Goal: Complete application form

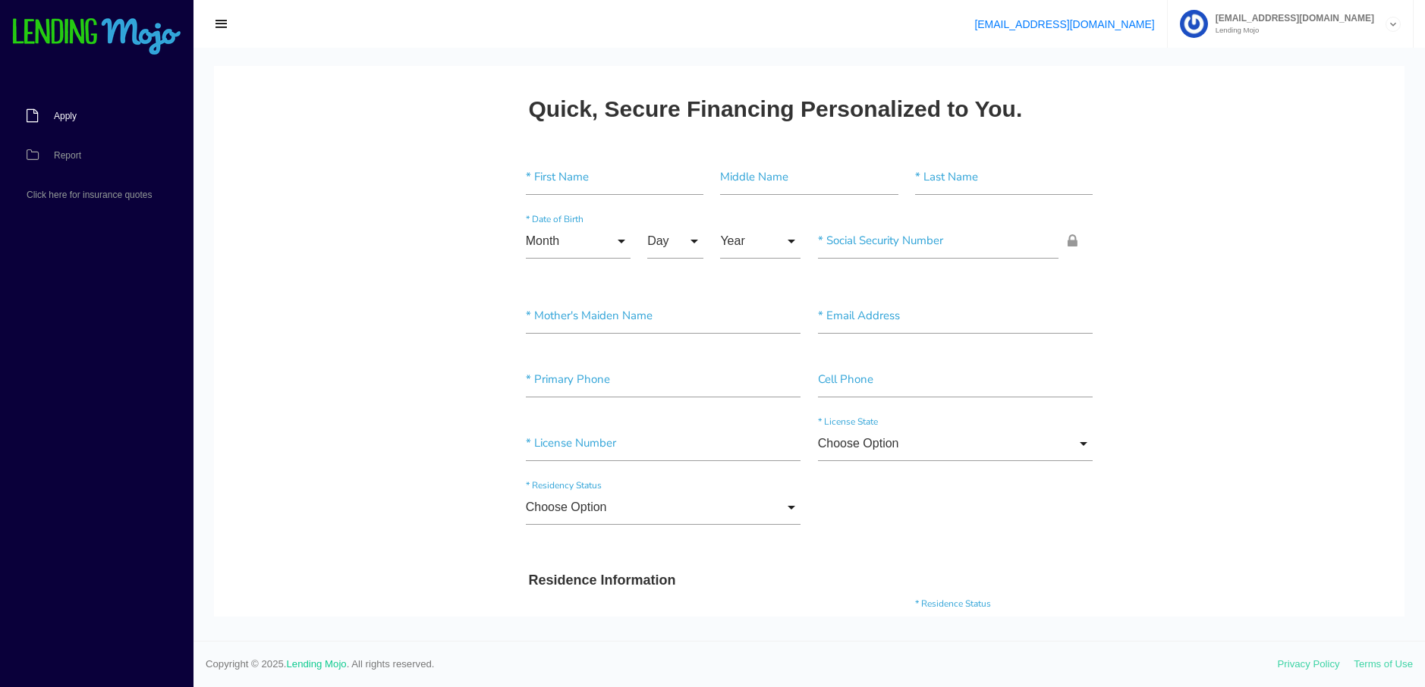
click at [64, 114] on span "Apply" at bounding box center [65, 116] width 23 height 9
click at [571, 172] on input"] "text" at bounding box center [615, 177] width 178 height 35
click at [574, 174] on input"] "text" at bounding box center [615, 177] width 178 height 35
type input"] "jeremiah"
click at [770, 168] on input"] "text" at bounding box center [809, 177] width 178 height 35
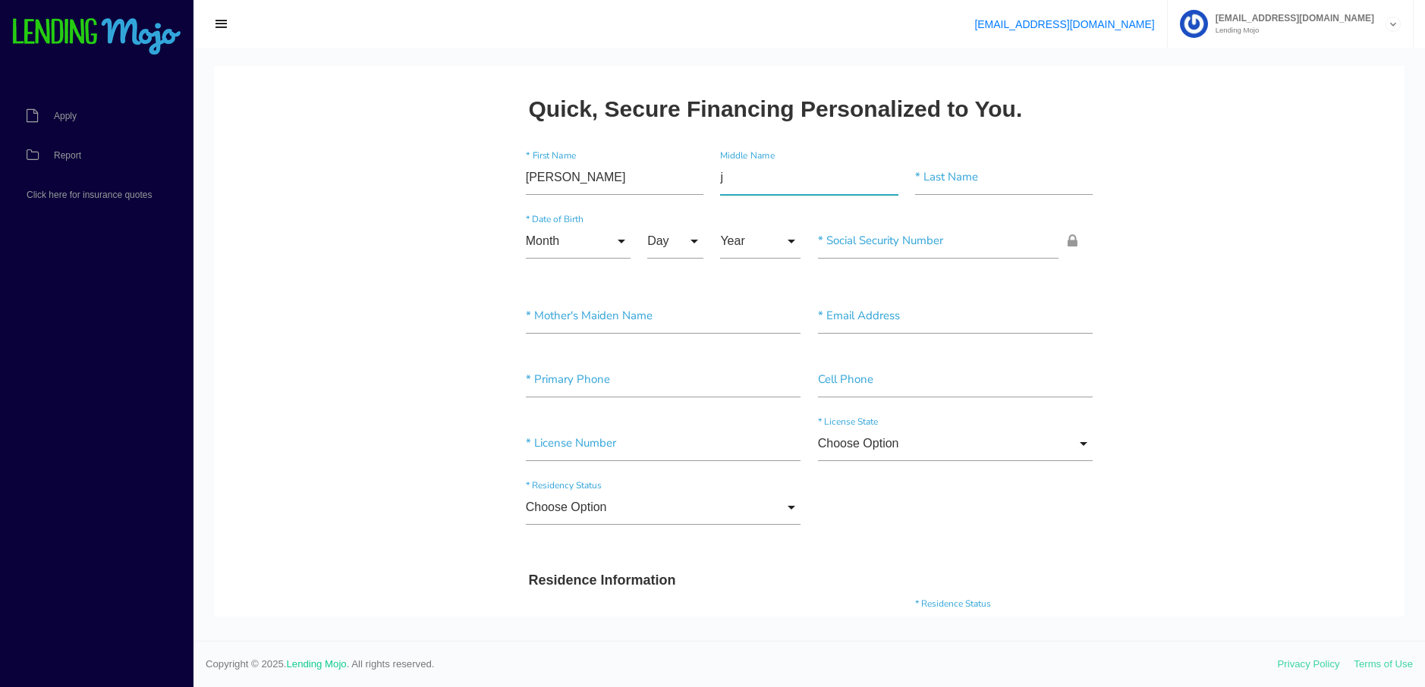
type input"] "j"
click at [932, 178] on input"] "text" at bounding box center [1004, 177] width 178 height 35
type input"] "[PERSON_NAME]"
click at [616, 240] on input "Month" at bounding box center [578, 241] width 105 height 35
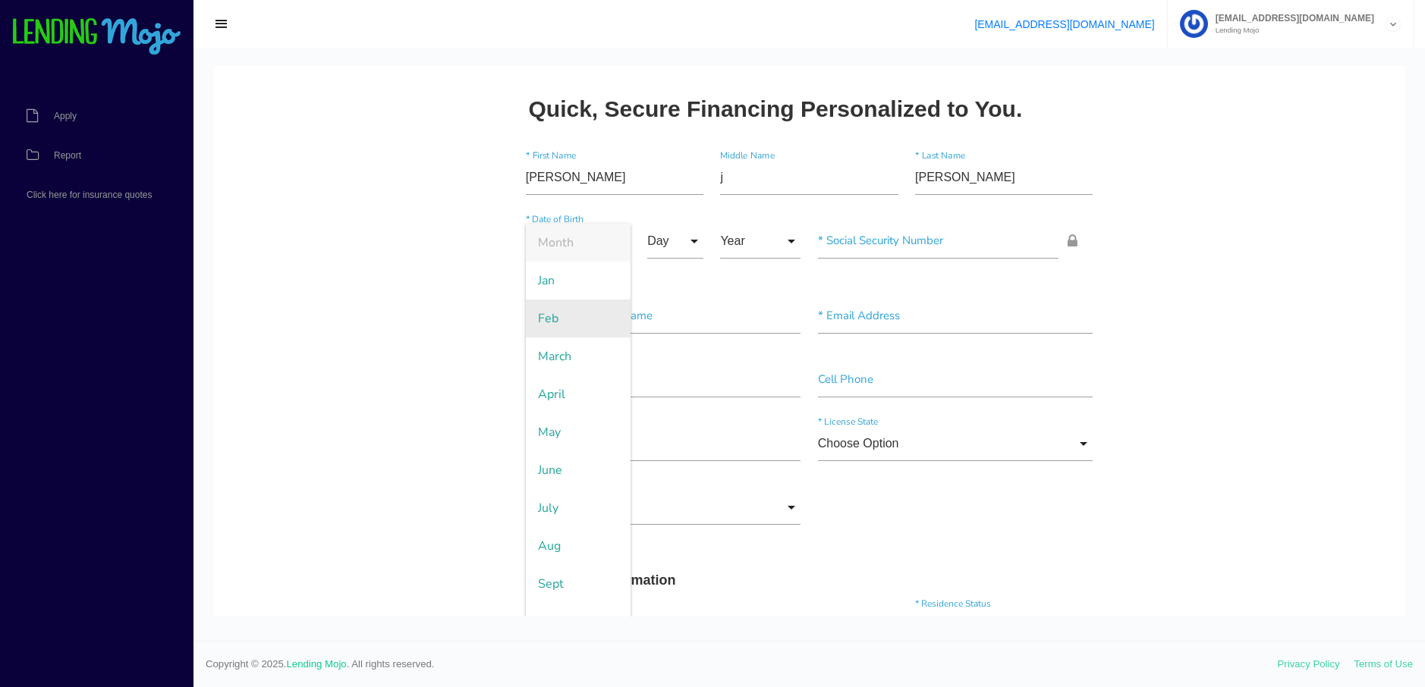
click at [560, 317] on span "Feb" at bounding box center [578, 319] width 105 height 38
type input "Feb"
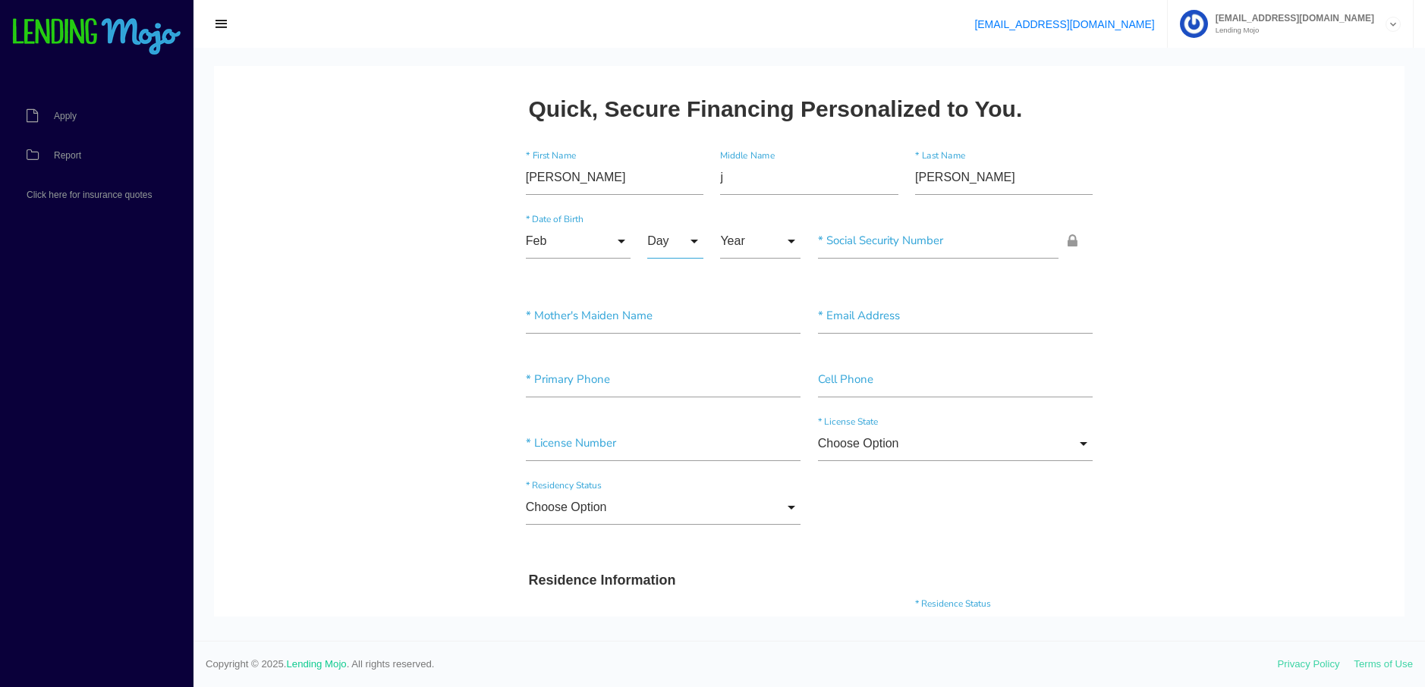
click at [693, 243] on input "Day" at bounding box center [675, 241] width 56 height 35
click at [663, 403] on span "13" at bounding box center [685, 406] width 76 height 38
type input "13"
click at [786, 243] on input "Year" at bounding box center [760, 241] width 80 height 35
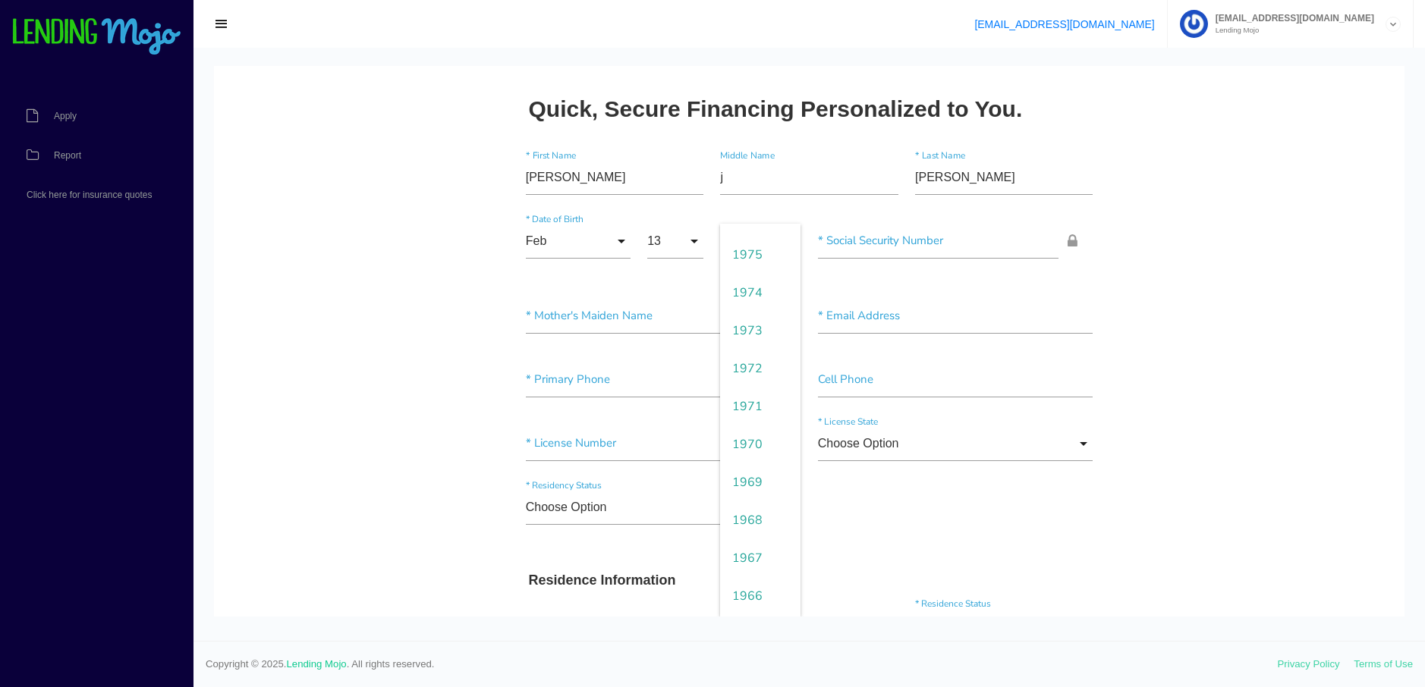
scroll to position [1162, 0]
click at [753, 284] on span "1976" at bounding box center [760, 294] width 80 height 38
type input "1976"
click at [934, 234] on input"] "text" at bounding box center [938, 241] width 241 height 35
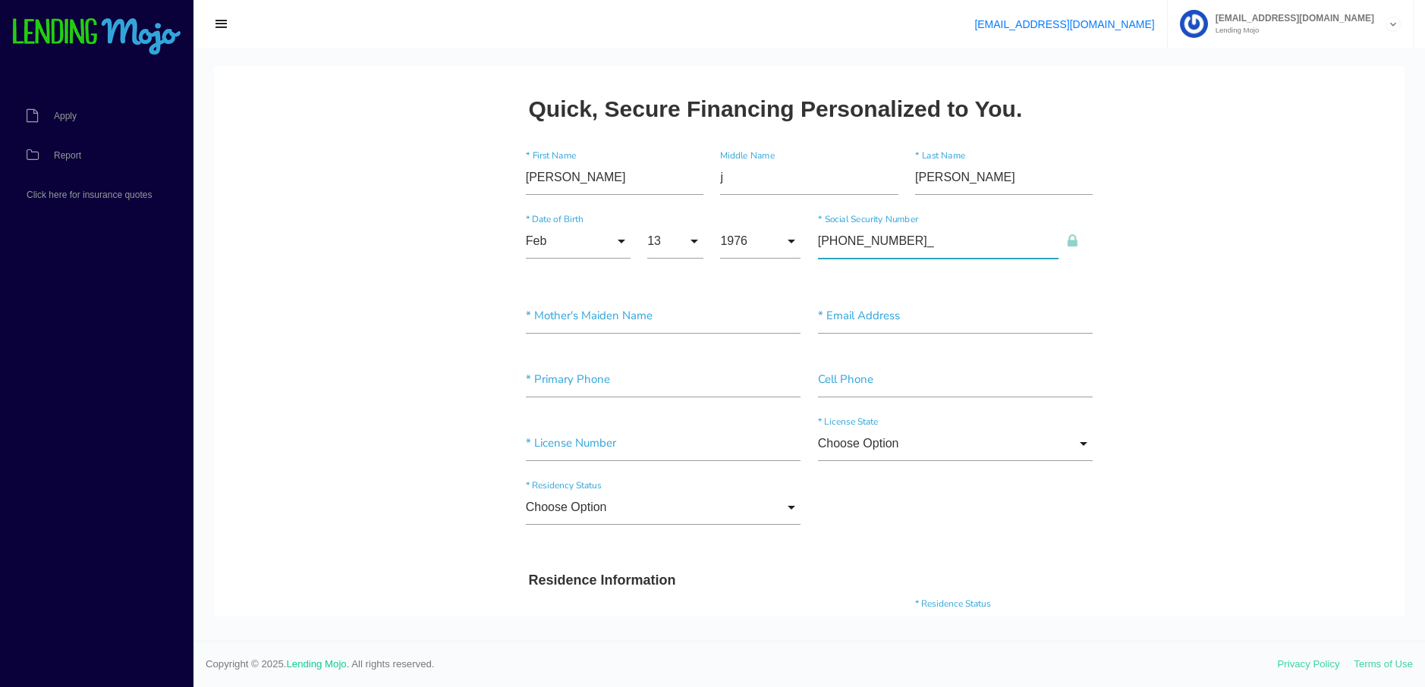
type input"] "076-62-0719"
click at [571, 319] on input"] "text" at bounding box center [663, 316] width 275 height 35
type input"] "guillermina viruet rodriguez"
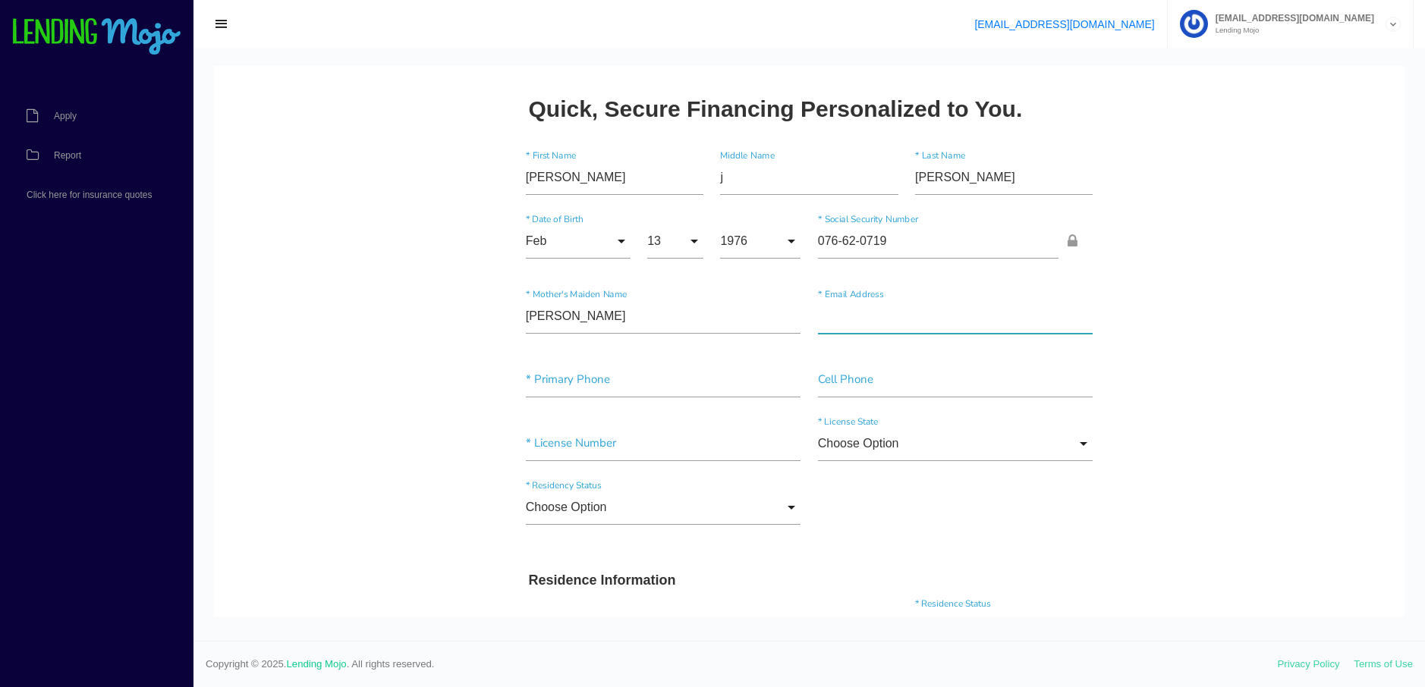
click at [916, 316] on input"] "text" at bounding box center [955, 316] width 275 height 35
type input"] "[EMAIL_ADDRESS][DOMAIN_NAME]"
click at [629, 379] on input"] "text" at bounding box center [663, 380] width 275 height 35
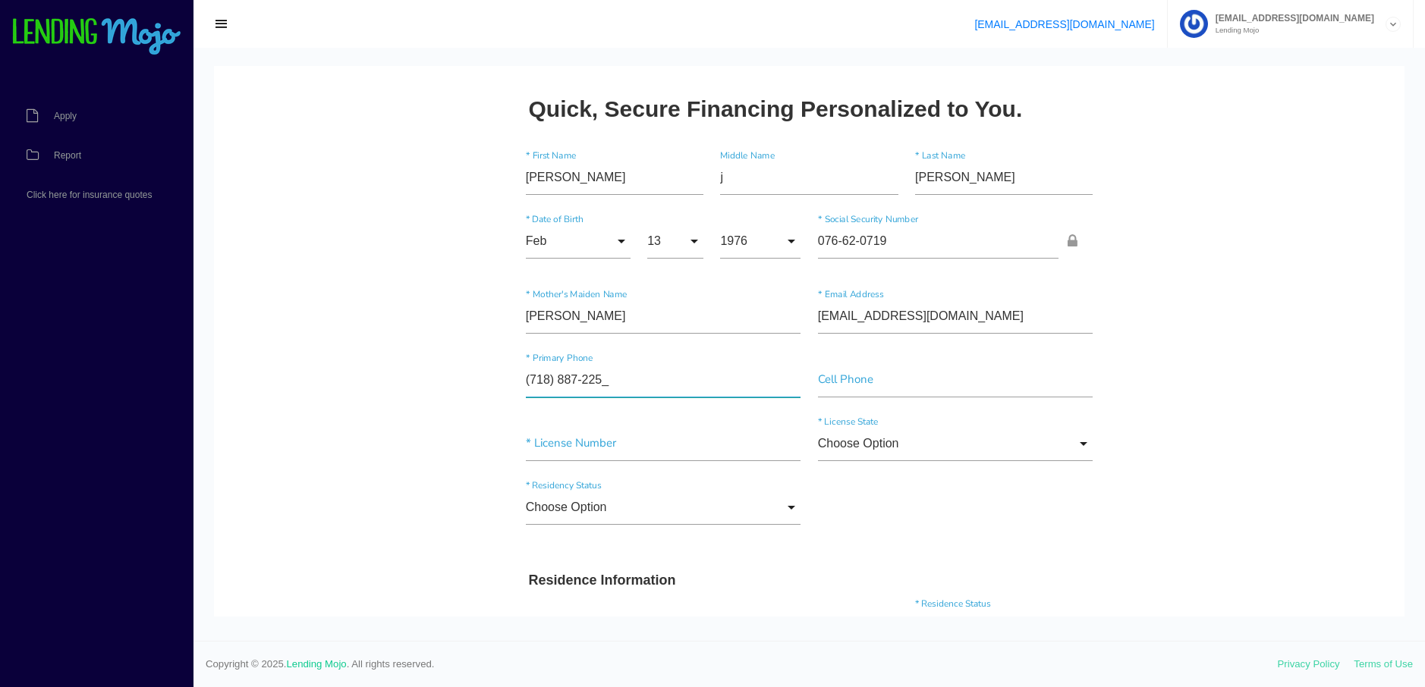
type input"] "[PHONE_NUMBER]"
click at [819, 574] on h3 "Residence Information" at bounding box center [809, 581] width 561 height 17
click at [561, 442] on input"] "text" at bounding box center [663, 443] width 275 height 35
type input"] "983835530"
click at [1079, 440] on input "Choose Option" at bounding box center [955, 443] width 275 height 35
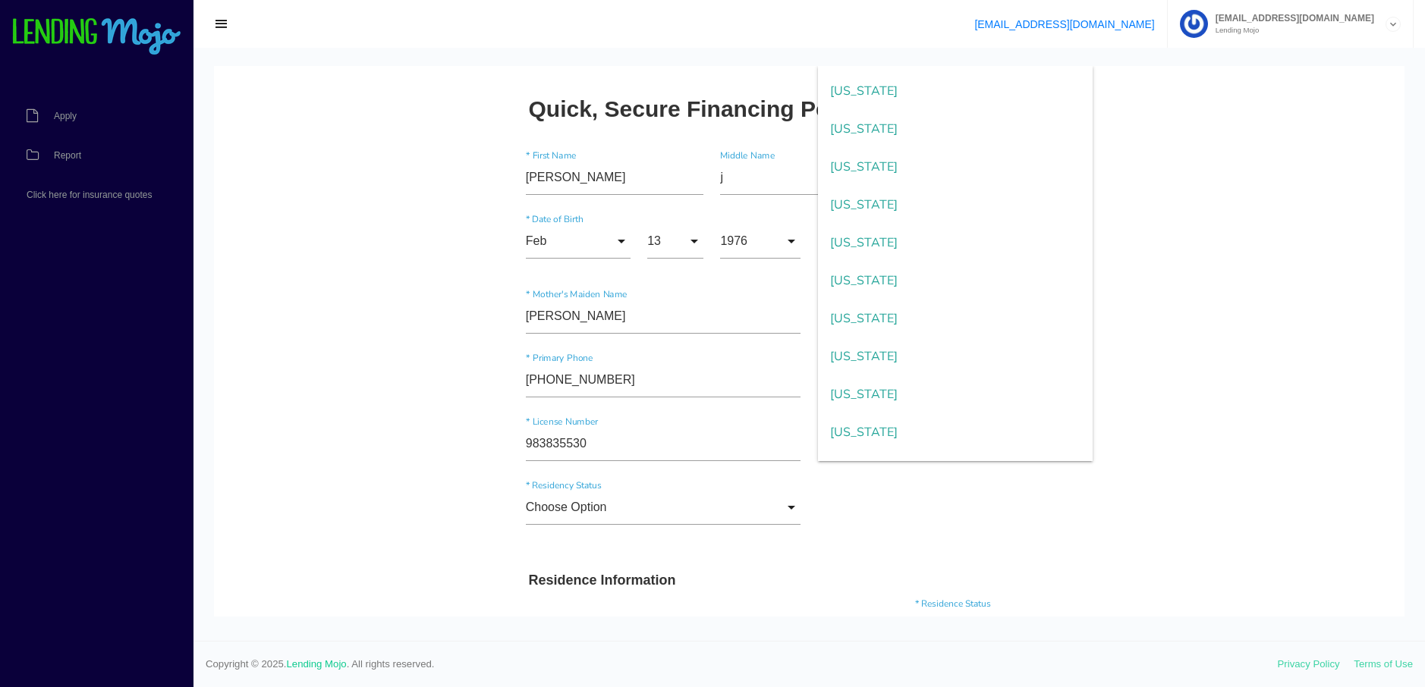
scroll to position [1051, 0]
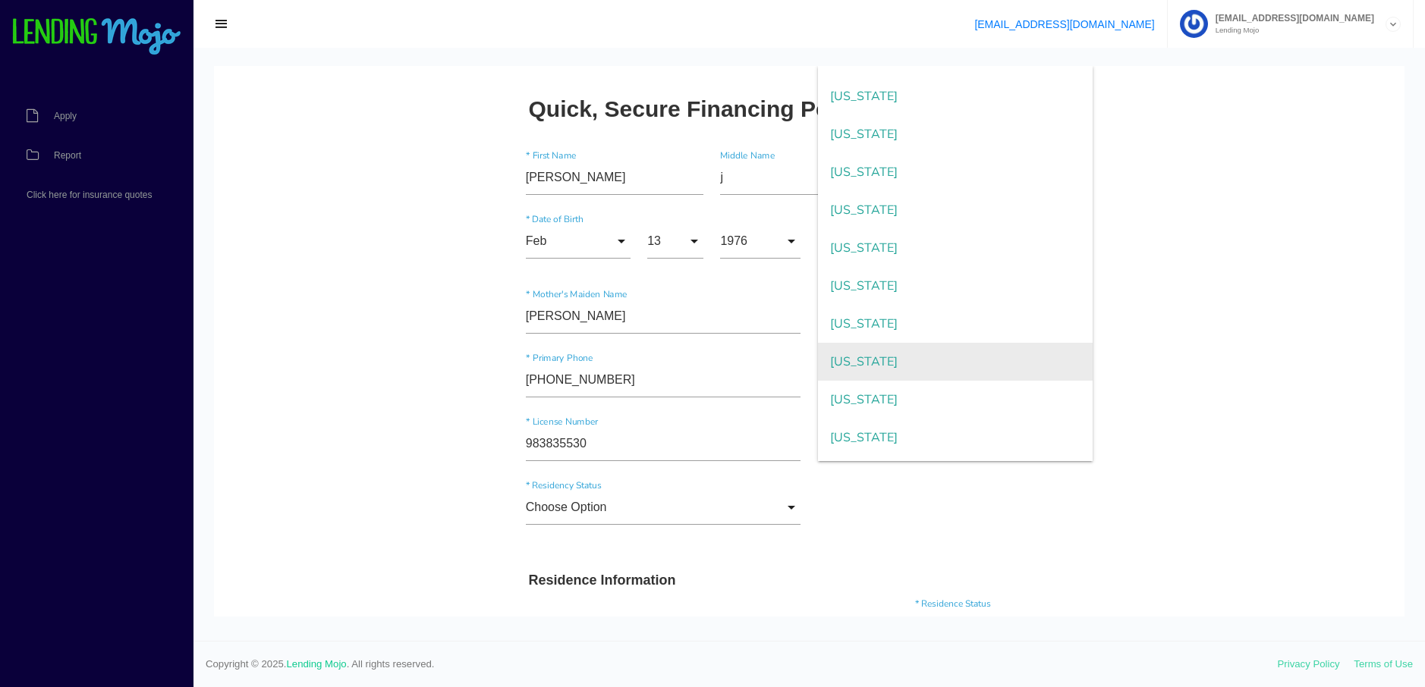
click at [849, 357] on span "New York" at bounding box center [955, 362] width 275 height 38
type input "New York"
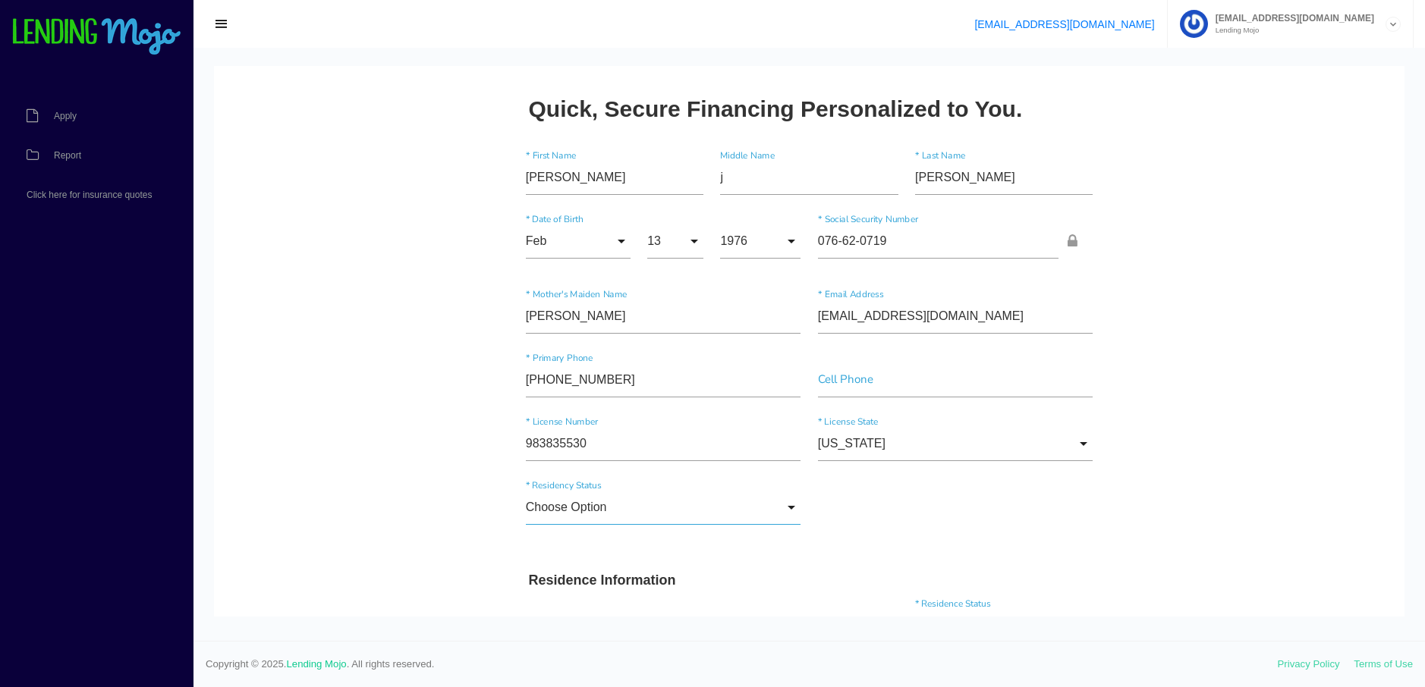
click at [786, 503] on input "Choose Option" at bounding box center [663, 507] width 275 height 35
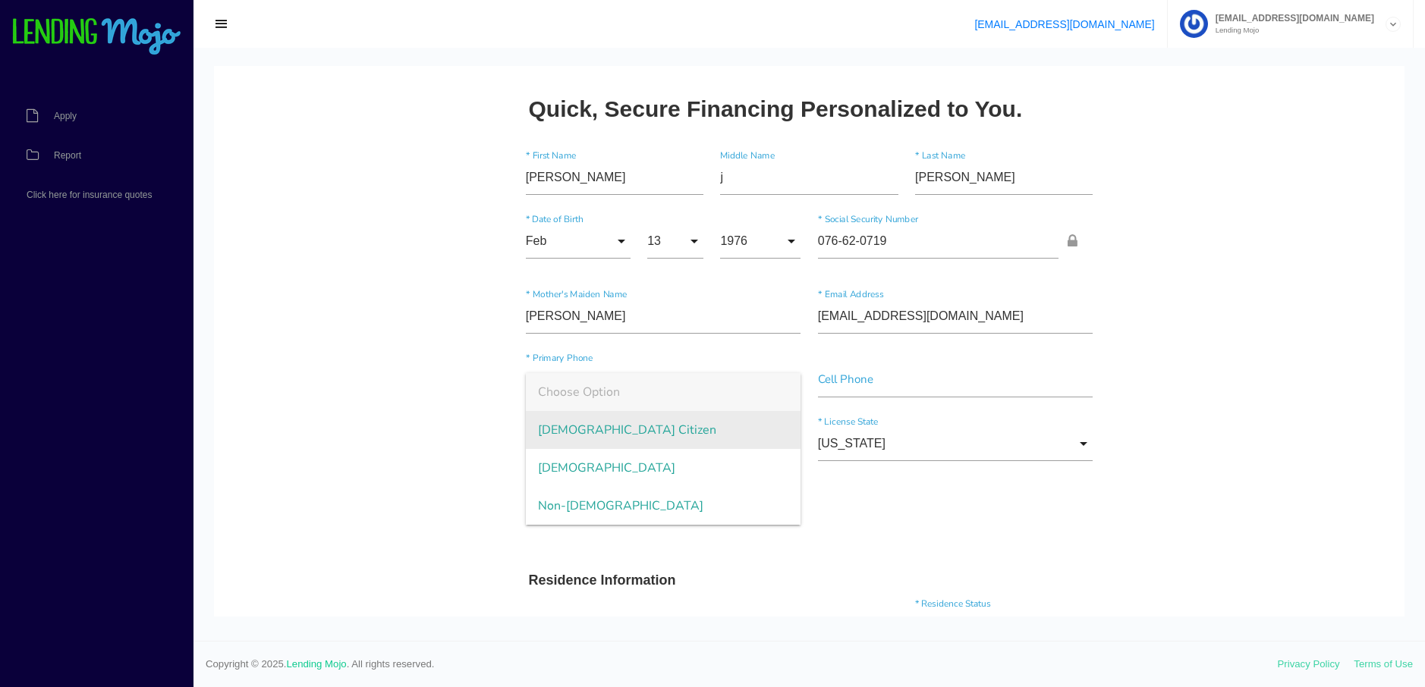
click at [693, 432] on span "US Citizen" at bounding box center [663, 430] width 275 height 38
type input "US Citizen"
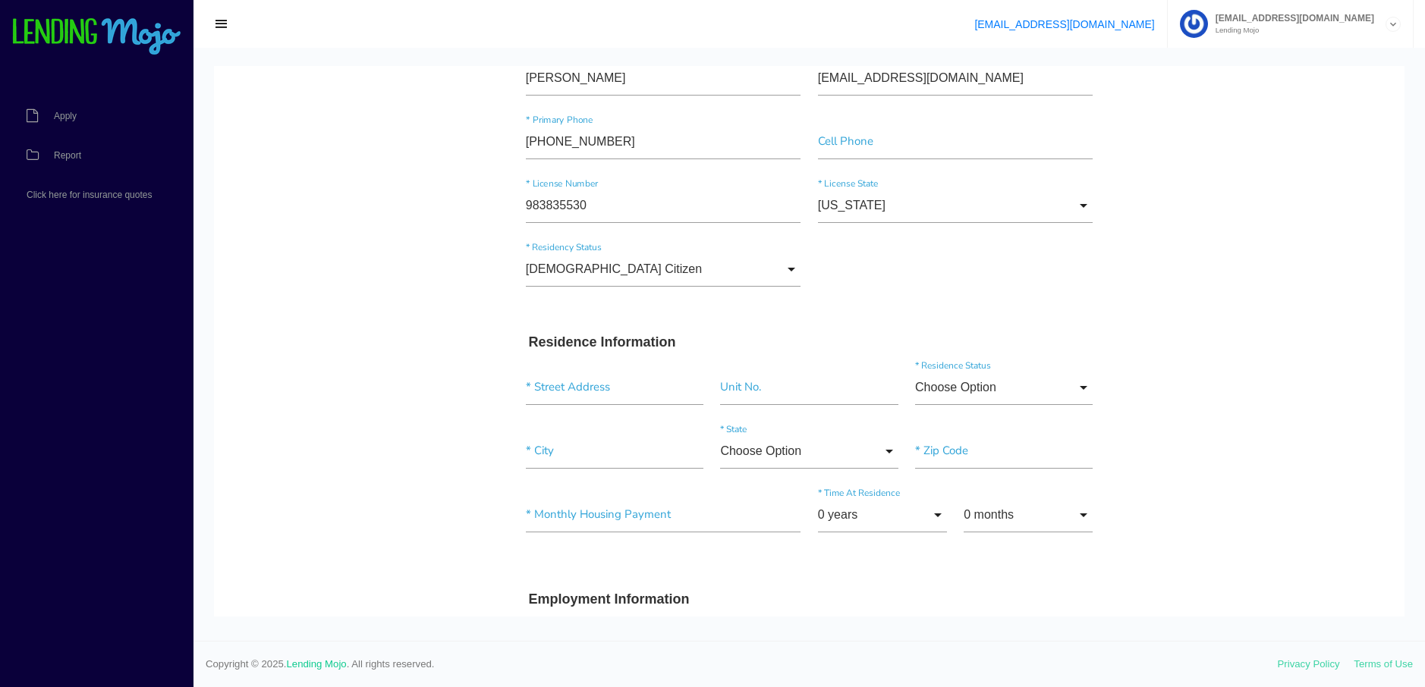
drag, startPoint x: 1218, startPoint y: 413, endPoint x: 1217, endPoint y: 473, distance: 59.2
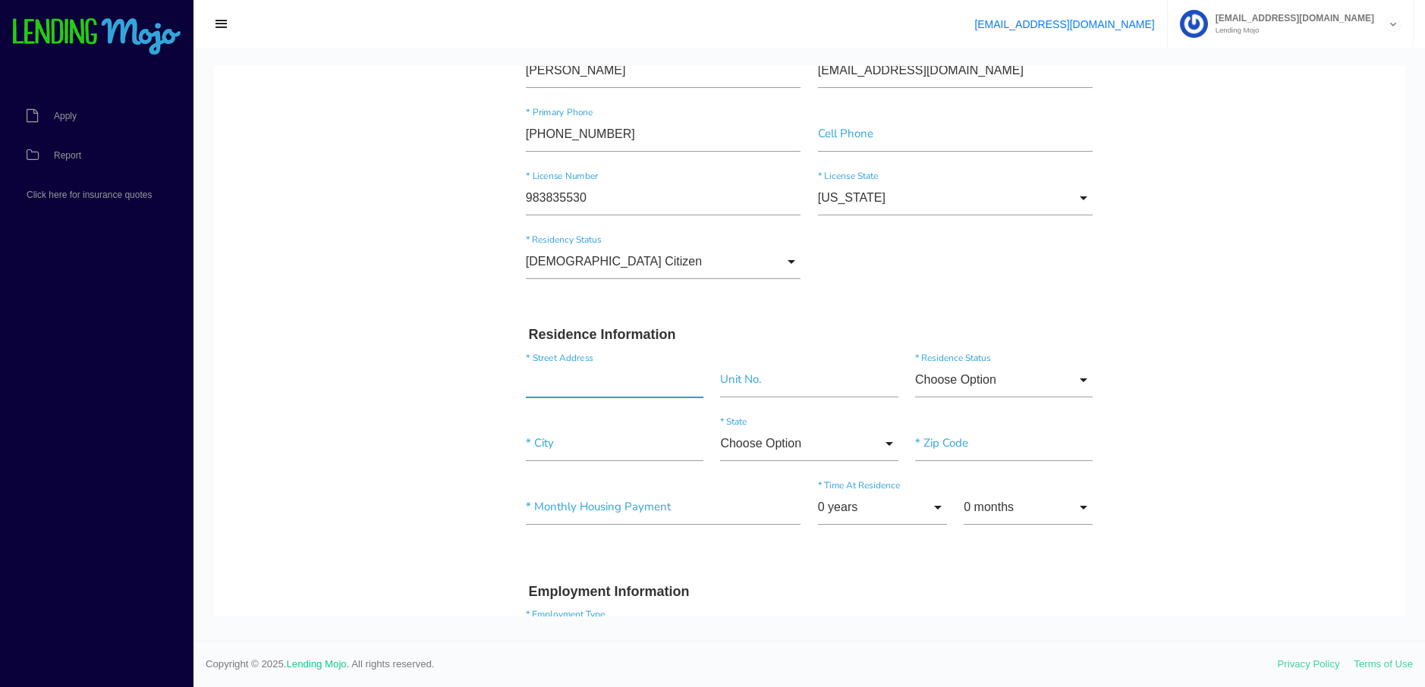
click at [576, 386] on input "text" at bounding box center [615, 380] width 178 height 35
type input "[STREET_ADDRESS]"
type input"] "11236"
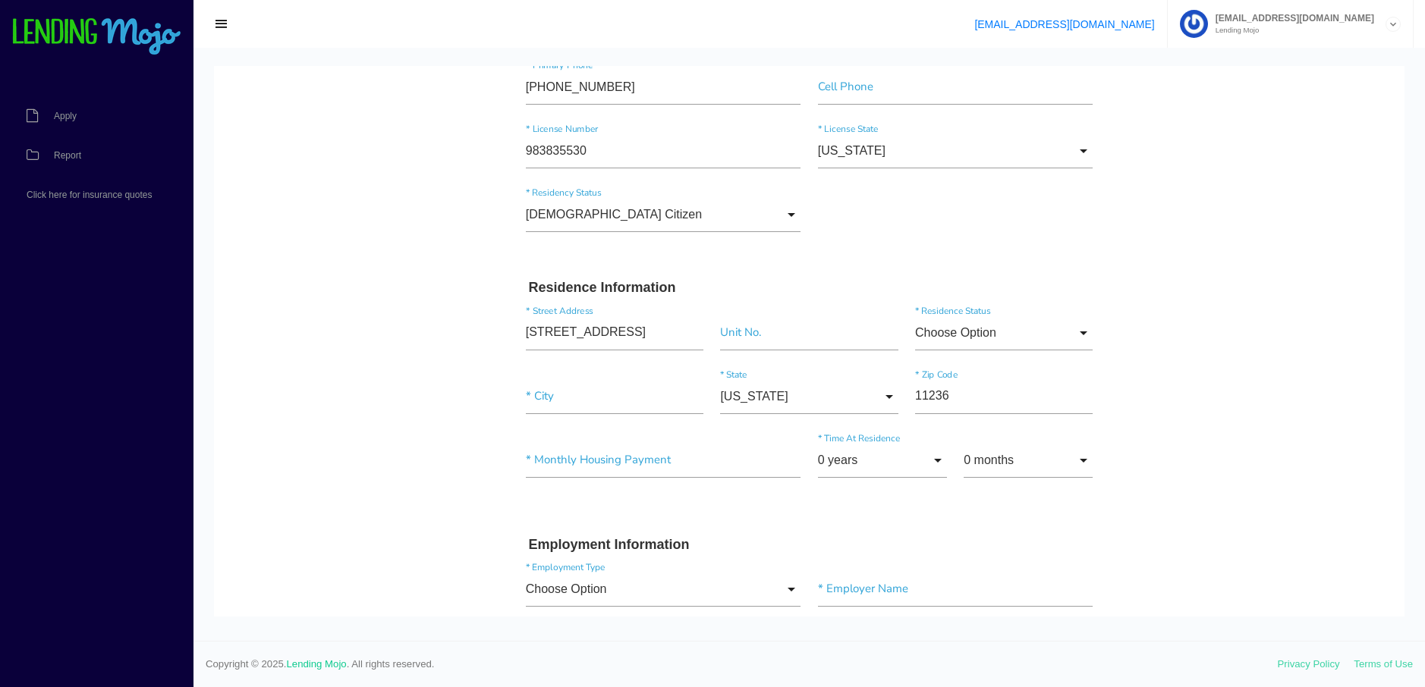
scroll to position [316, 0]
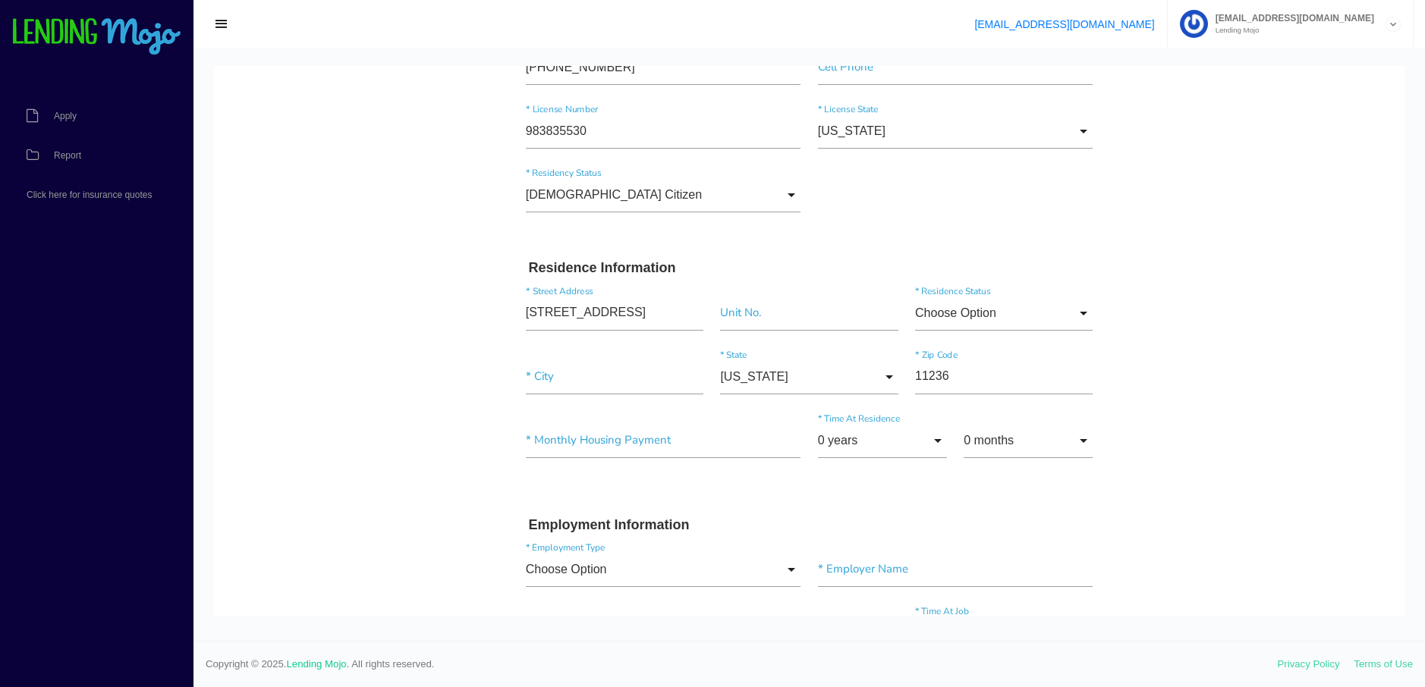
drag, startPoint x: 1196, startPoint y: 429, endPoint x: 1196, endPoint y: 468, distance: 38.7
click at [563, 376] on input"] "text" at bounding box center [615, 374] width 178 height 35
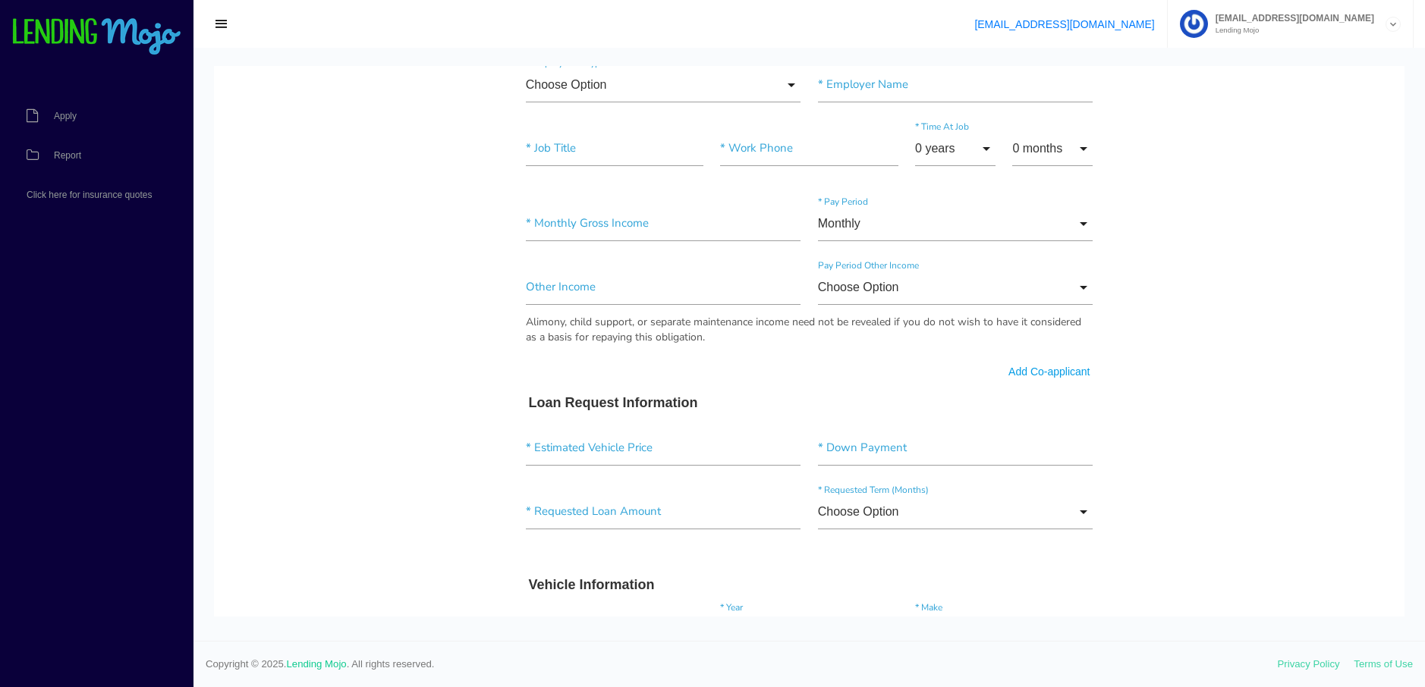
type input"] "[GEOGRAPHIC_DATA]"
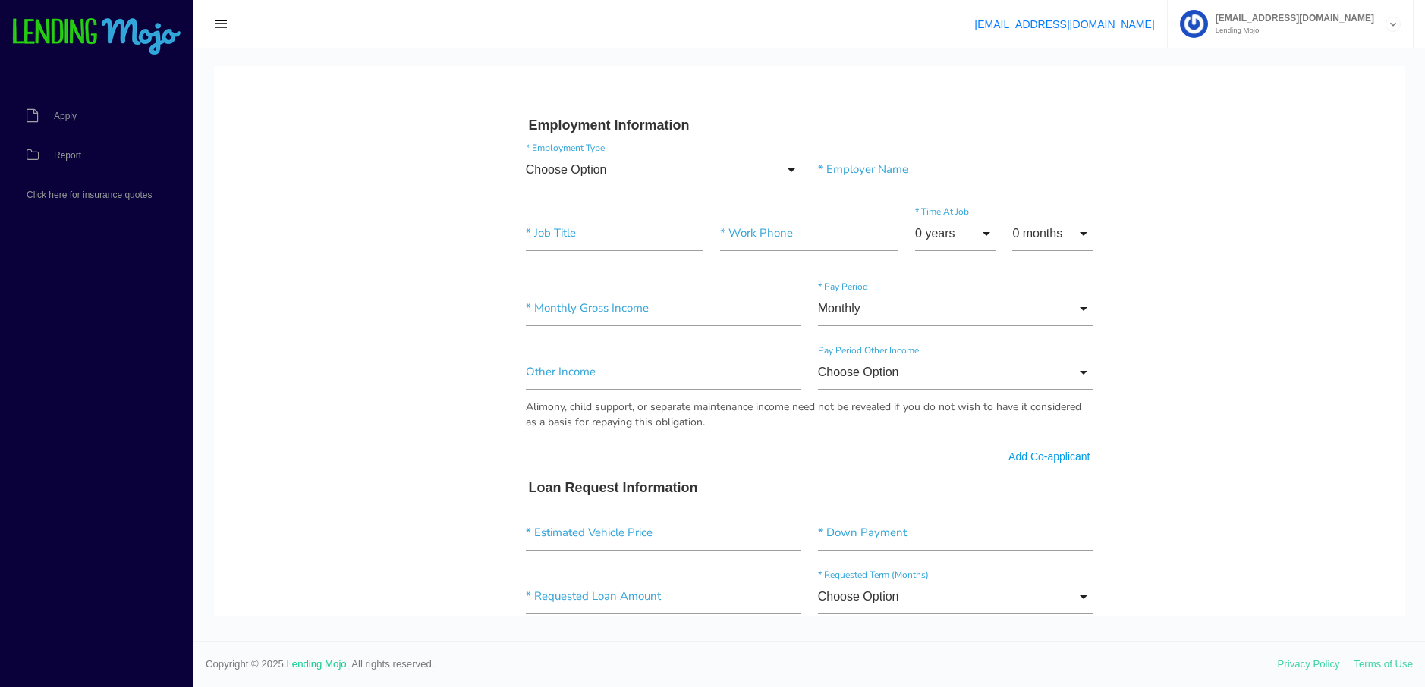
scroll to position [678, 0]
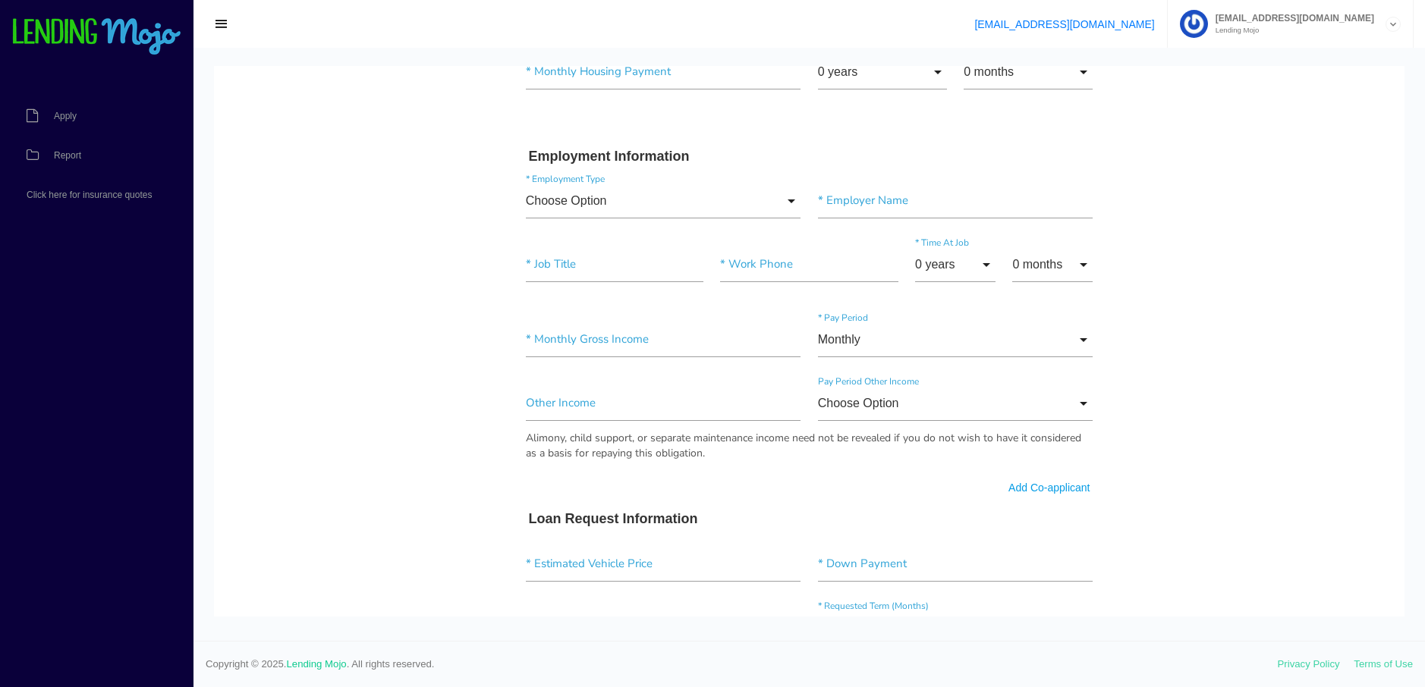
drag, startPoint x: 1193, startPoint y: 395, endPoint x: 1184, endPoint y: 349, distance: 47.2
click at [595, 346] on input"] "text" at bounding box center [663, 342] width 275 height 35
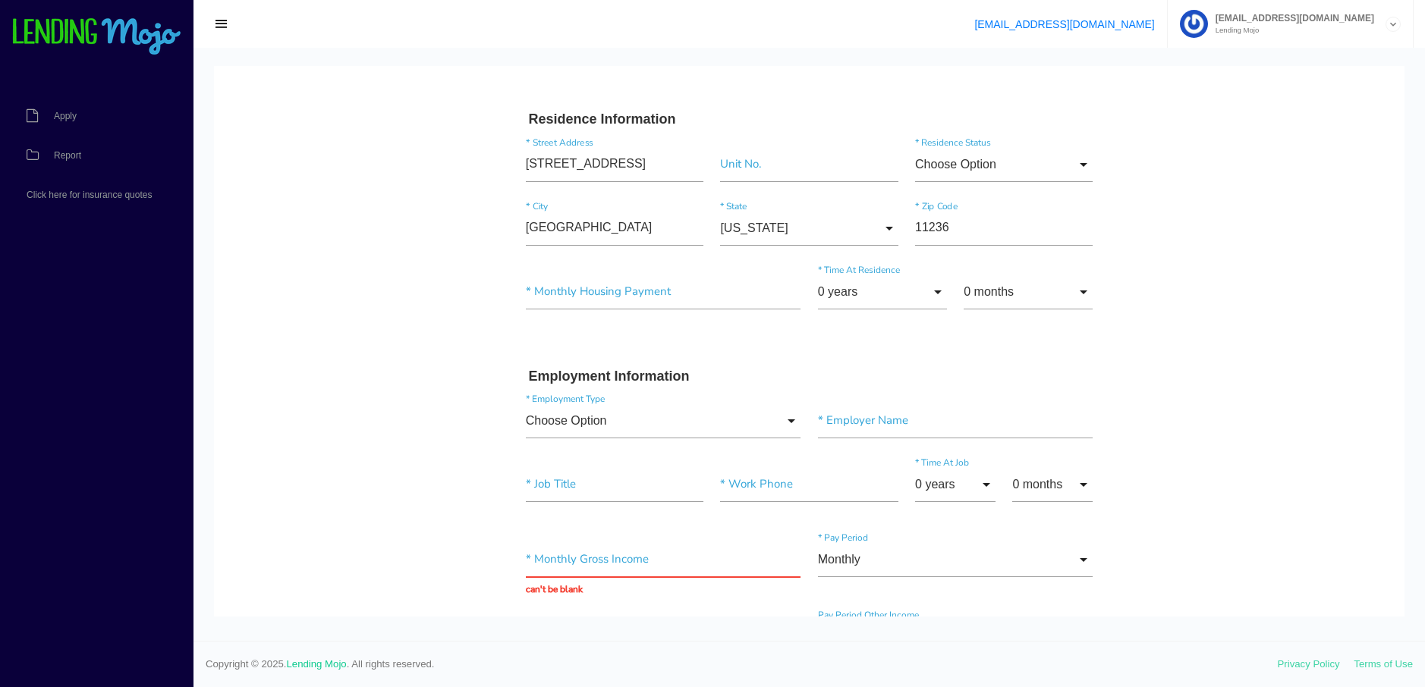
drag, startPoint x: 1227, startPoint y: 345, endPoint x: 1228, endPoint y: 307, distance: 38.0
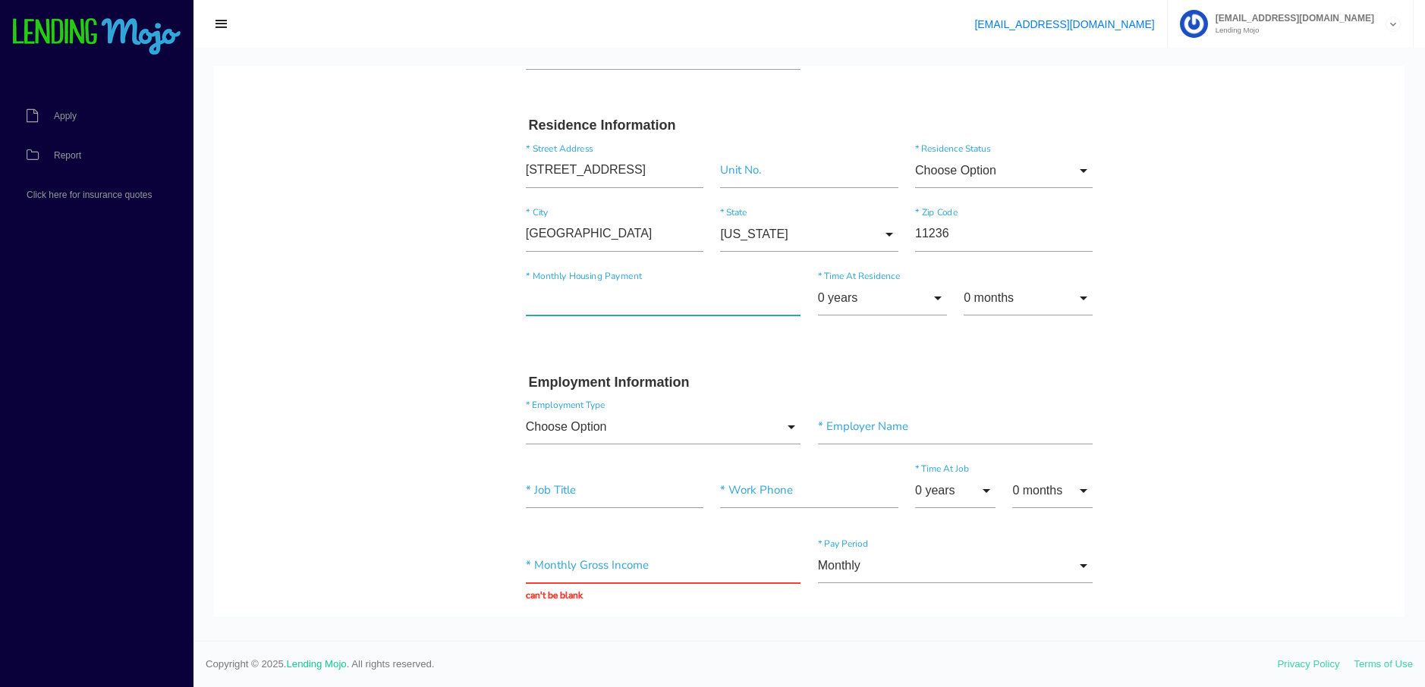
click at [609, 306] on input"] "text" at bounding box center [663, 298] width 275 height 35
type input"] "$500.00"
click at [928, 297] on input "0 years" at bounding box center [882, 298] width 129 height 35
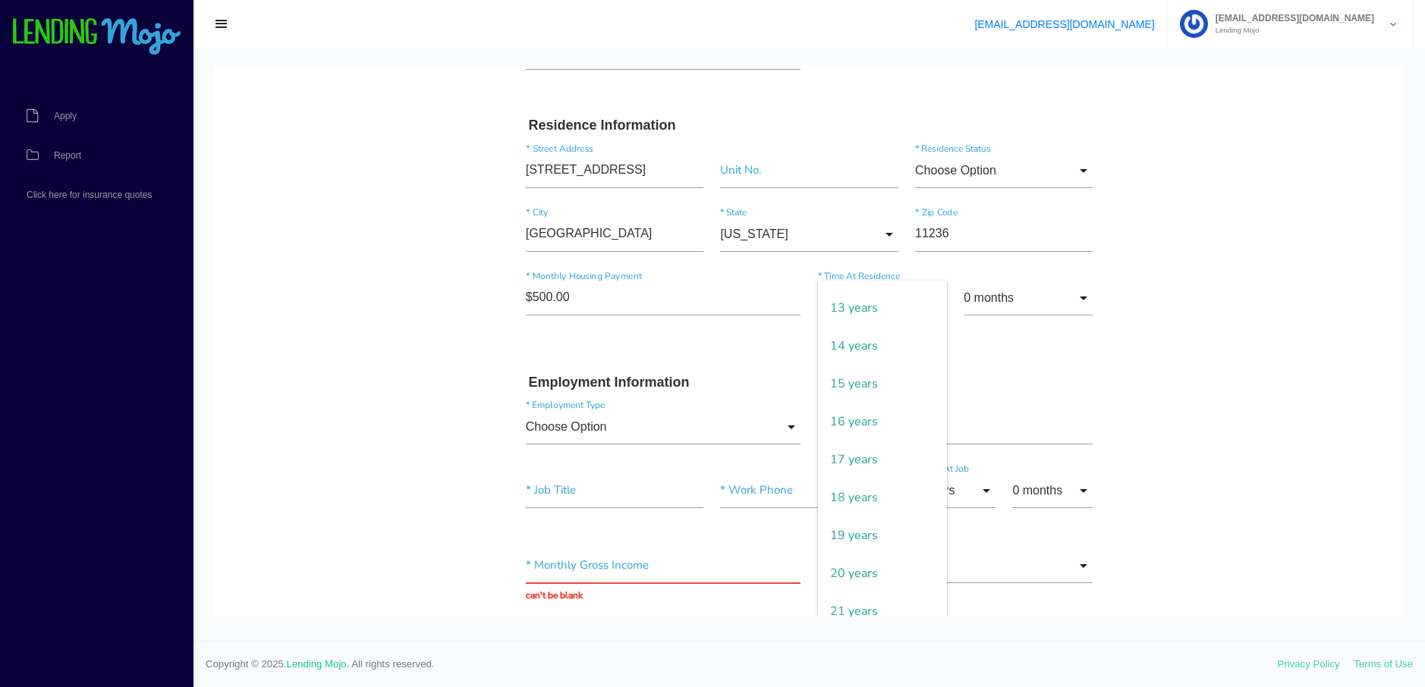
scroll to position [279, 0]
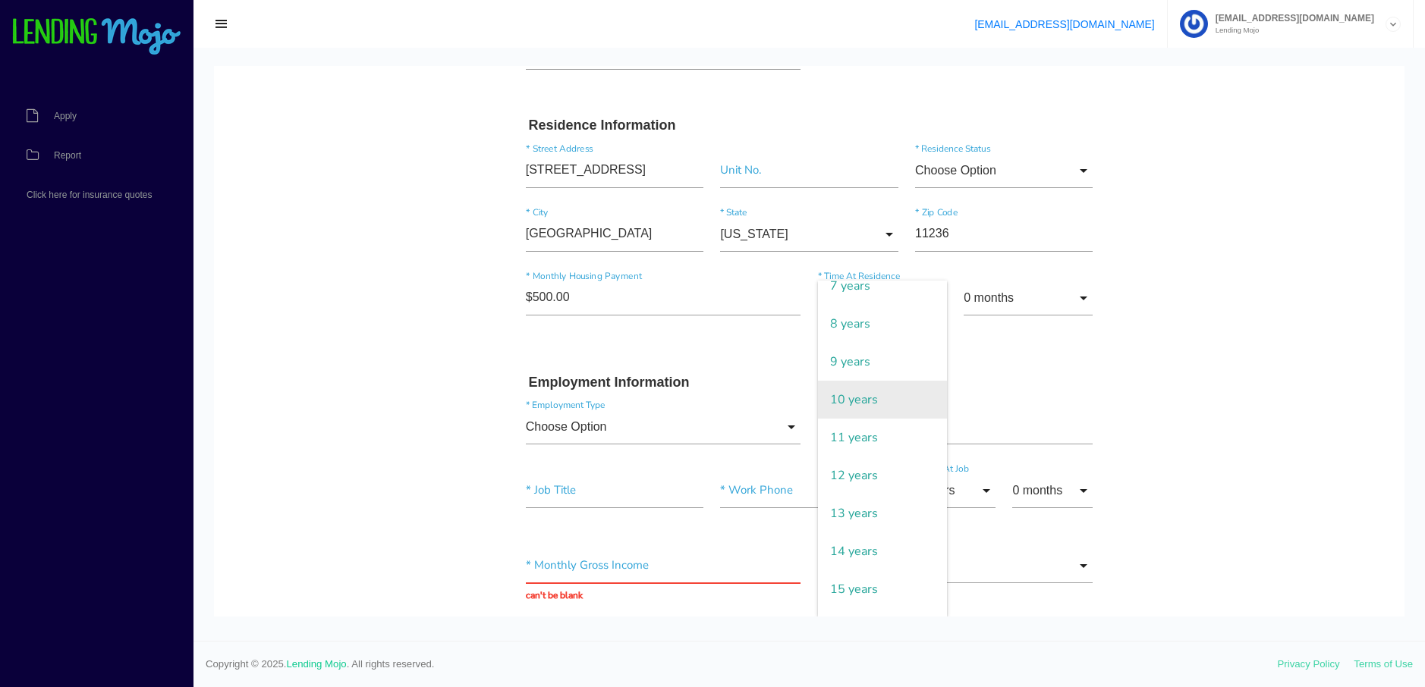
click at [879, 408] on span "10 years" at bounding box center [882, 400] width 129 height 38
type input "10 years"
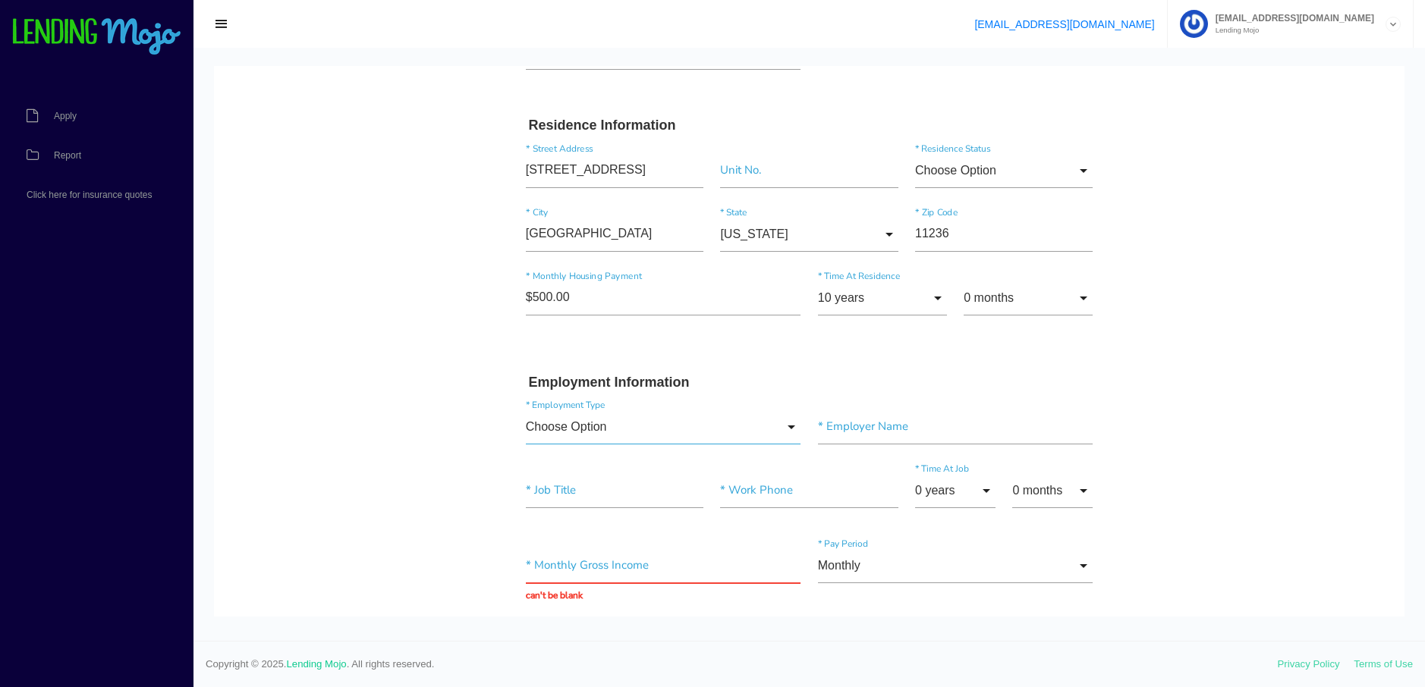
click at [780, 426] on input "Choose Option" at bounding box center [663, 427] width 275 height 35
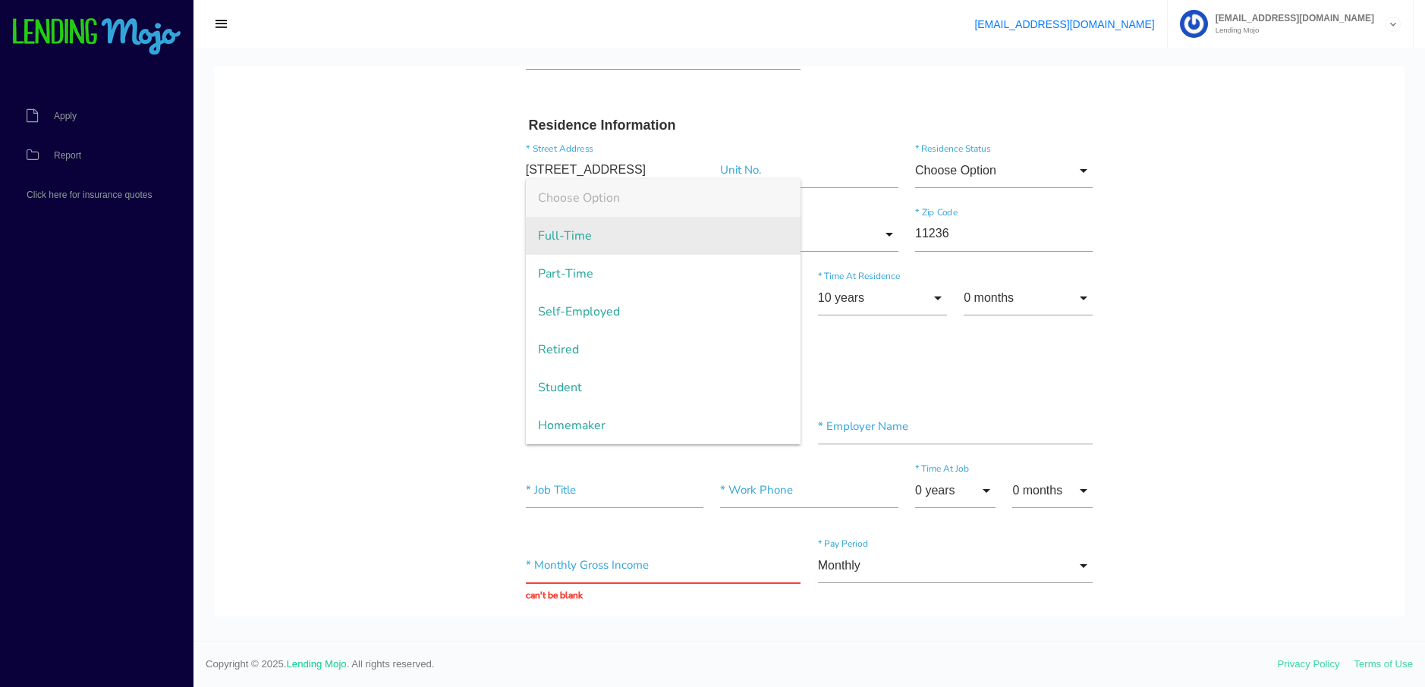
click at [685, 247] on span "Full-Time" at bounding box center [663, 236] width 275 height 38
type input "Full-Time"
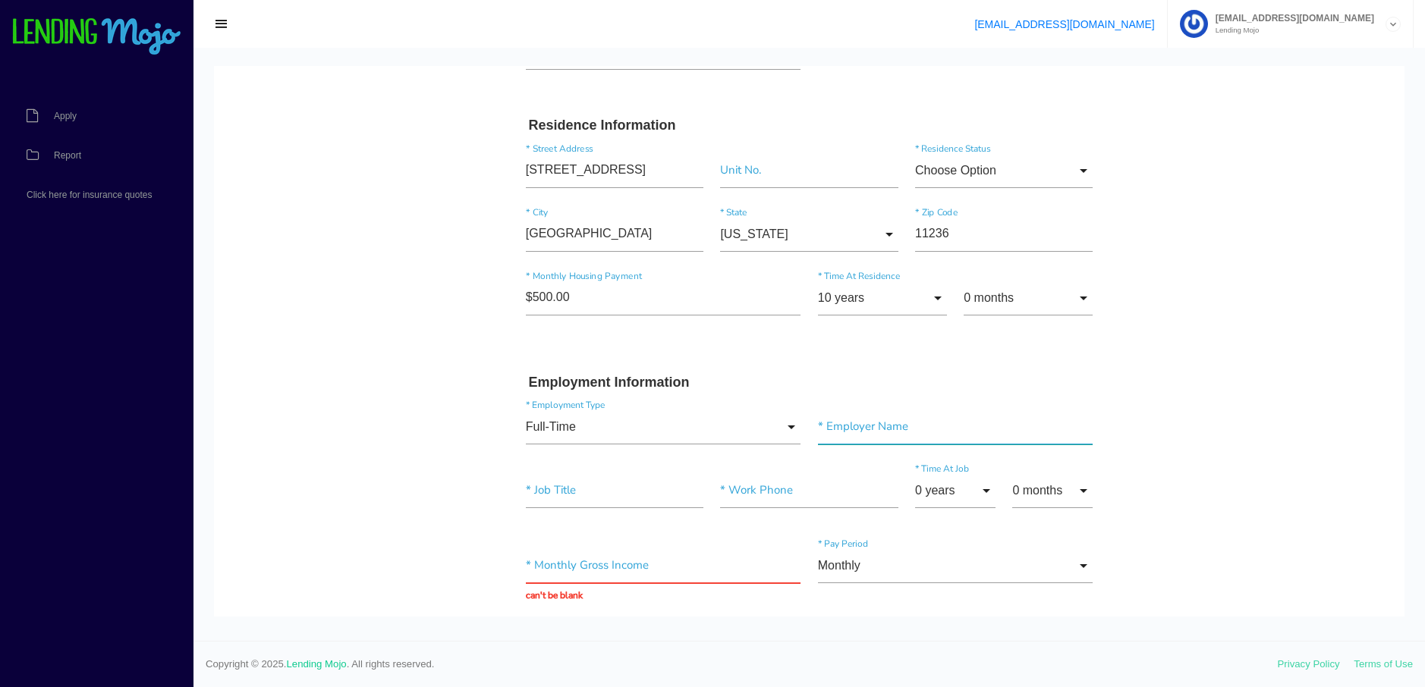
click at [912, 429] on input"] "text" at bounding box center [955, 427] width 275 height 35
type input"] "nyc gentlemens club"
click at [1192, 448] on body "Quick, Secure Financing Personalized to You. jeremiah * First Name j Middle Nam…" at bounding box center [809, 614] width 1190 height 2007
click at [572, 491] on input"] "text" at bounding box center [615, 490] width 178 height 35
type input"] "heads security"
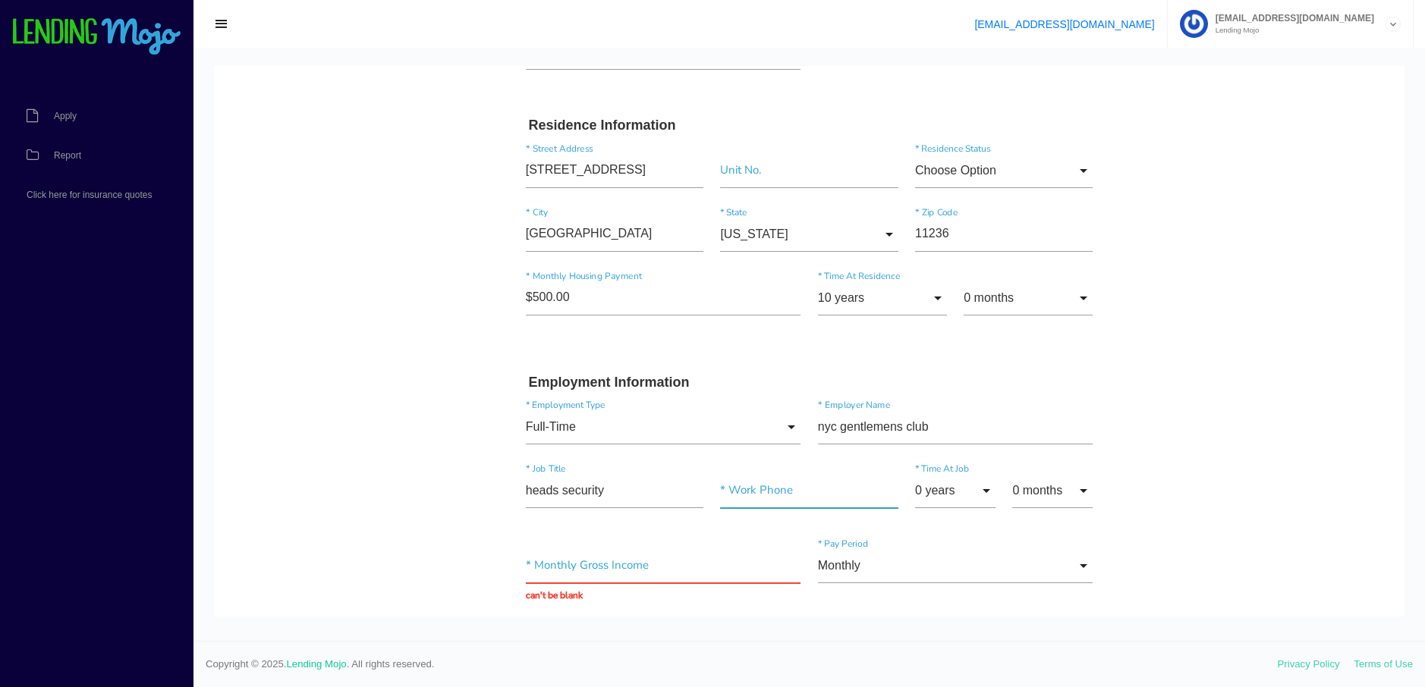
click at [751, 489] on input"] "text" at bounding box center [809, 490] width 178 height 35
click at [1079, 167] on input "Choose Option" at bounding box center [1004, 170] width 178 height 35
click at [992, 288] on span "Rent" at bounding box center [1004, 286] width 178 height 38
type input "Rent"
click at [740, 496] on input "text" at bounding box center [809, 490] width 178 height 35
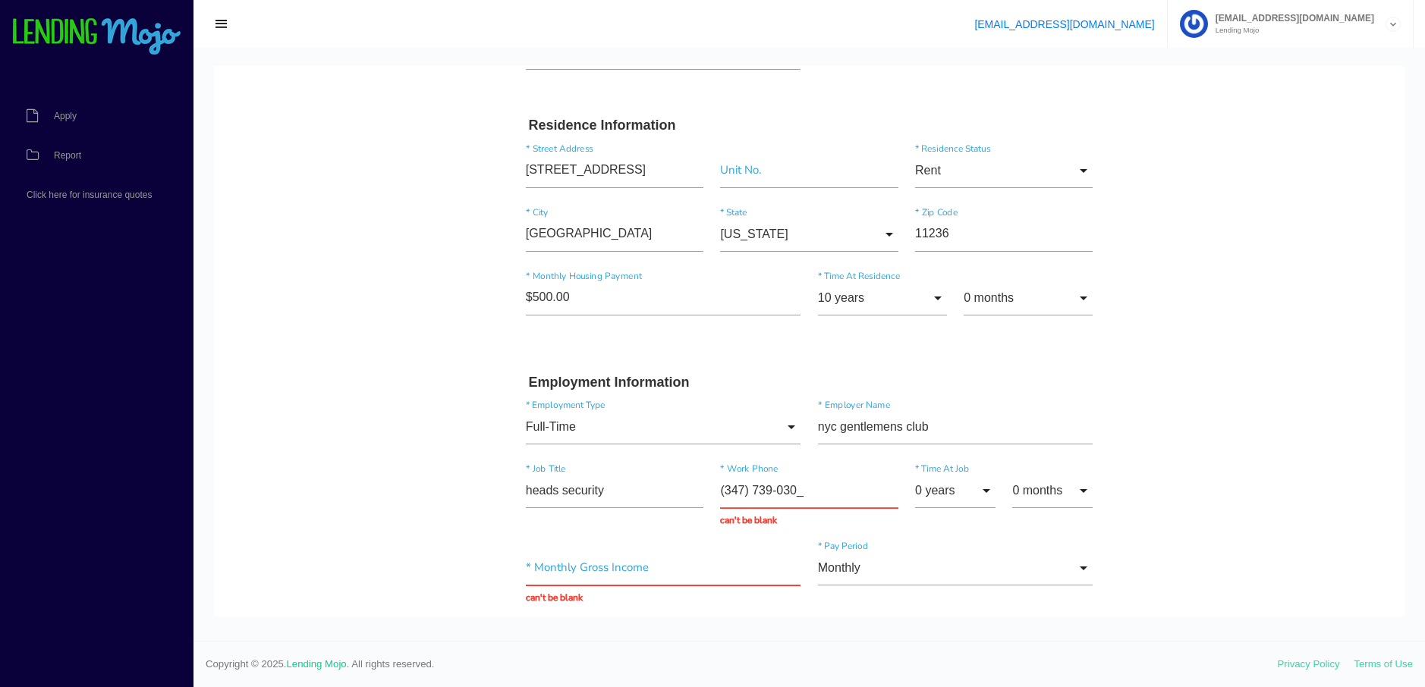
type input "[PHONE_NUMBER]"
click at [1146, 484] on body "Quick, Secure Financing Personalized to You. jeremiah * First Name j Middle Nam…" at bounding box center [809, 614] width 1190 height 2007
click at [624, 567] on input "text" at bounding box center [663, 566] width 275 height 35
click at [1212, 599] on body "Quick, Secure Financing Personalized to You. jeremiah * First Name j Middle Nam…" at bounding box center [809, 607] width 1190 height 1993
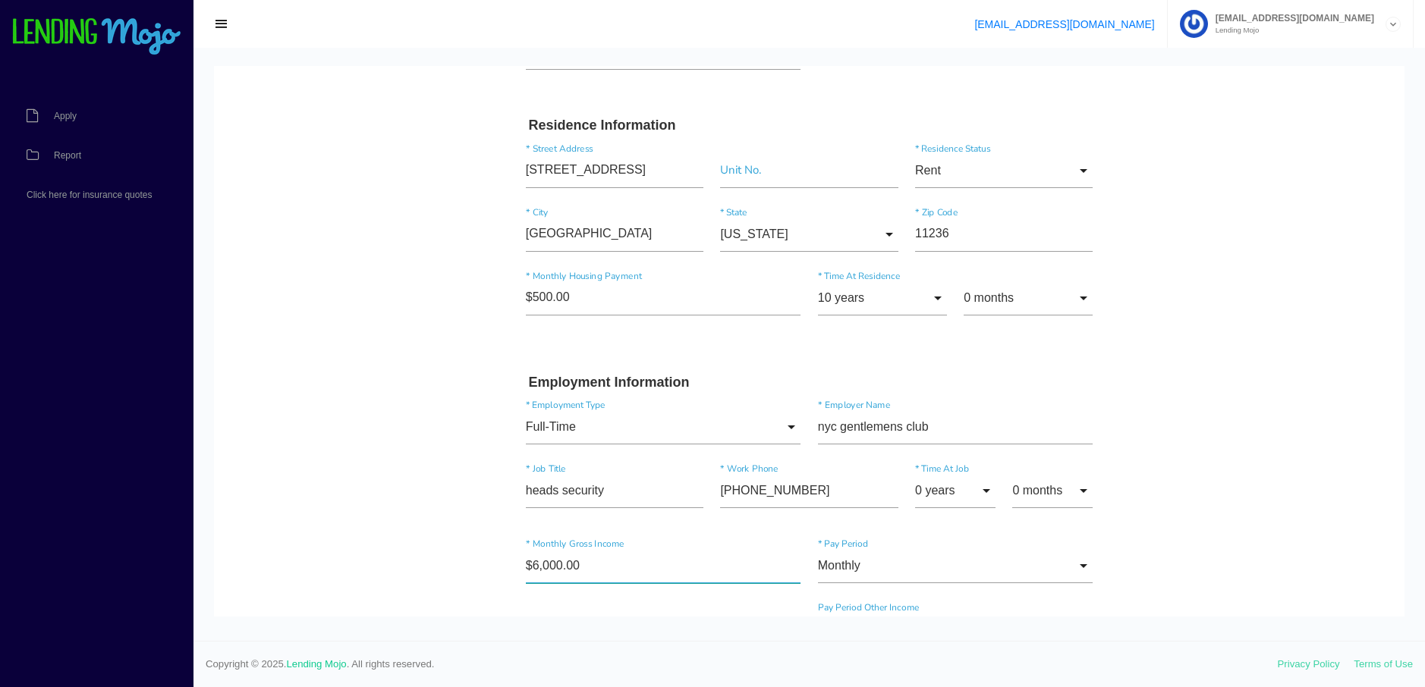
click at [596, 564] on input"] "$6,000.00" at bounding box center [663, 566] width 275 height 35
type input"] "$8,000.00"
click at [1150, 583] on body "Quick, Secure Financing Personalized to You. jeremiah * First Name j Middle Nam…" at bounding box center [809, 607] width 1190 height 1993
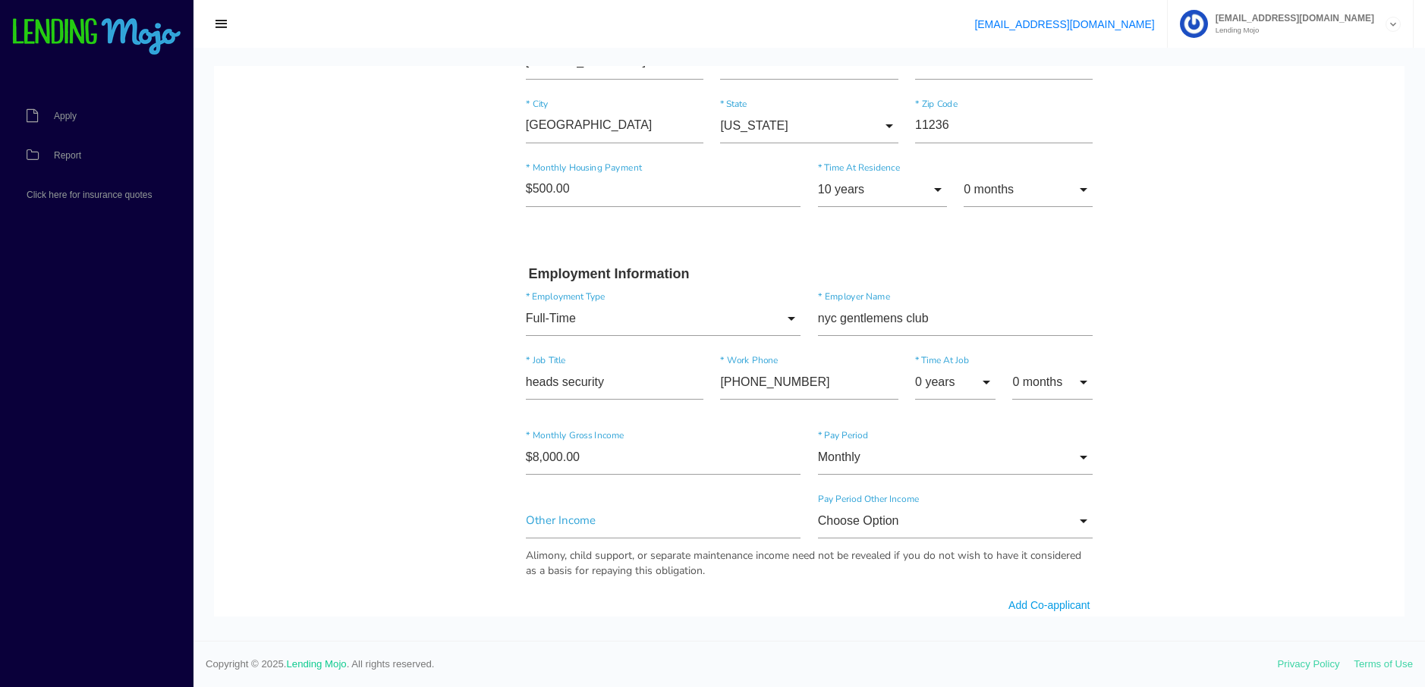
scroll to position [805, 0]
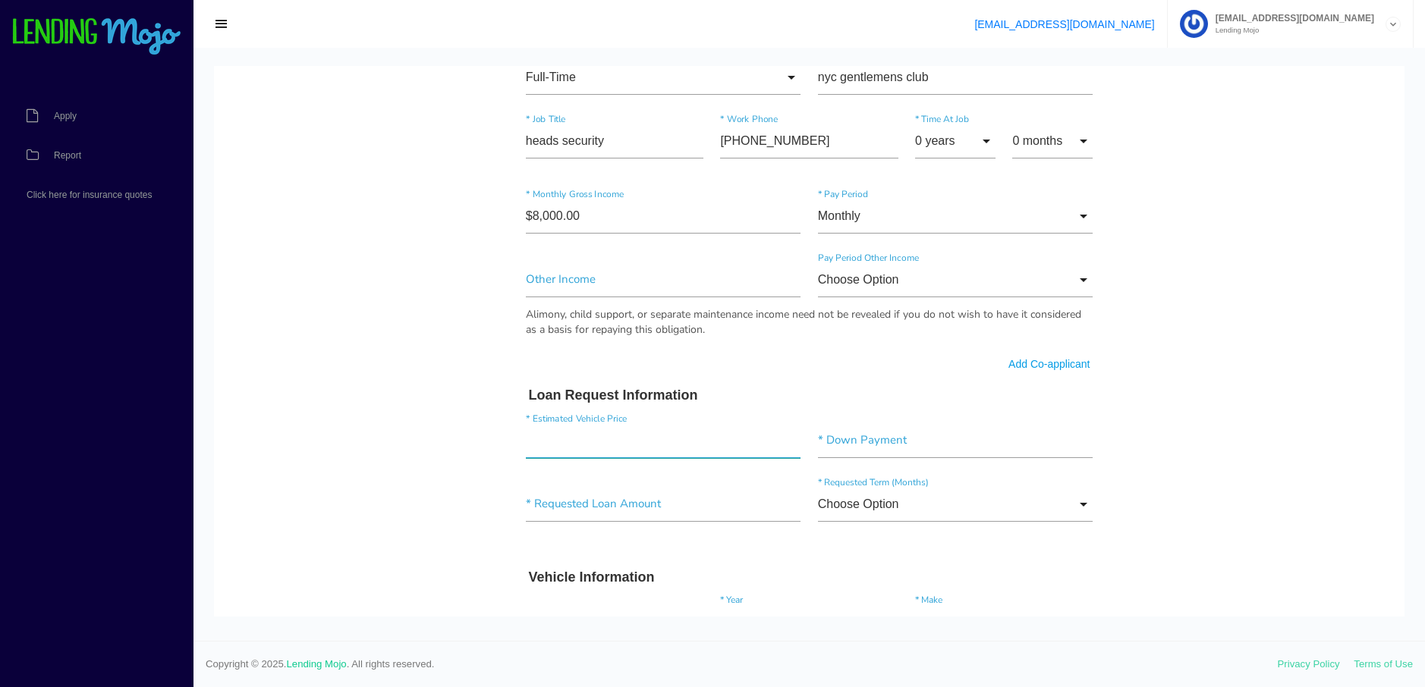
click at [615, 438] on input"] "text" at bounding box center [663, 440] width 275 height 35
type input"] "$60,000.00"
click at [856, 448] on input"] "text" at bounding box center [955, 440] width 275 height 35
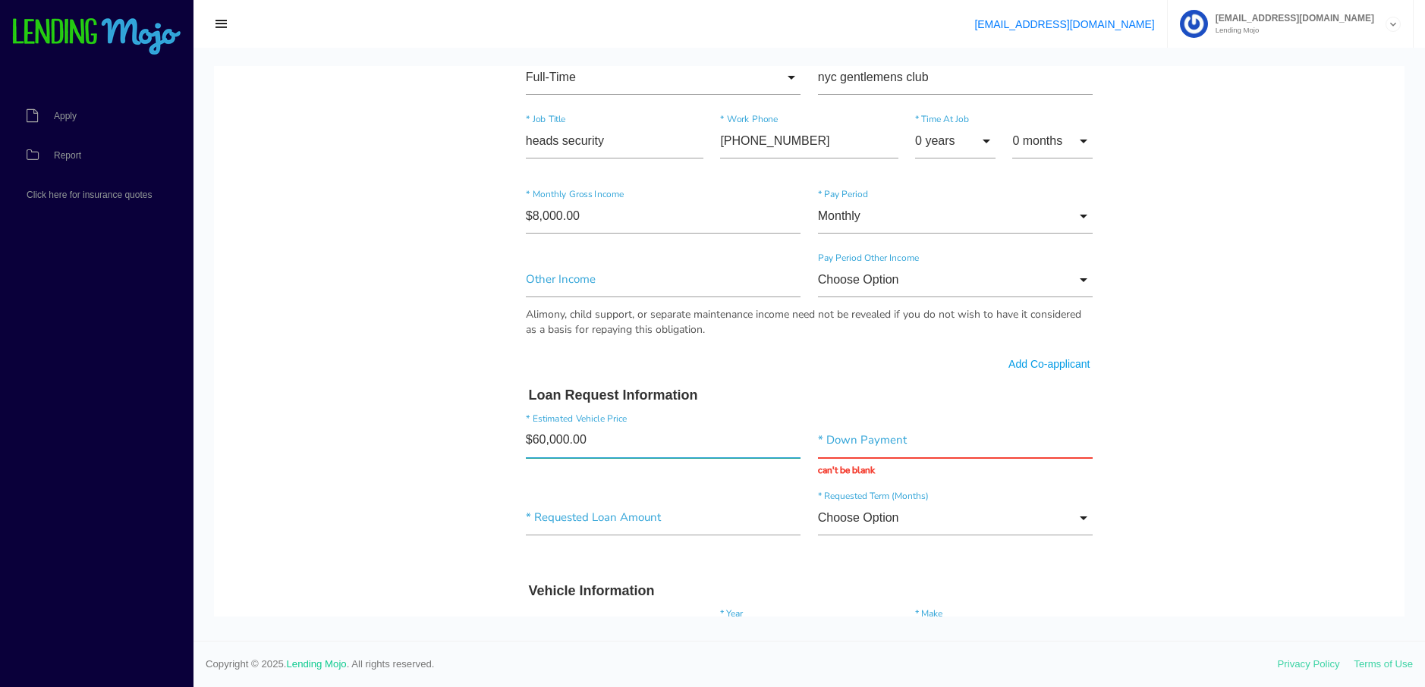
click at [597, 437] on input"] "$60,000.00" at bounding box center [663, 440] width 275 height 35
type input"] "$65,000.00"
click at [854, 448] on input "text" at bounding box center [955, 440] width 275 height 35
type input "$8,000.00"
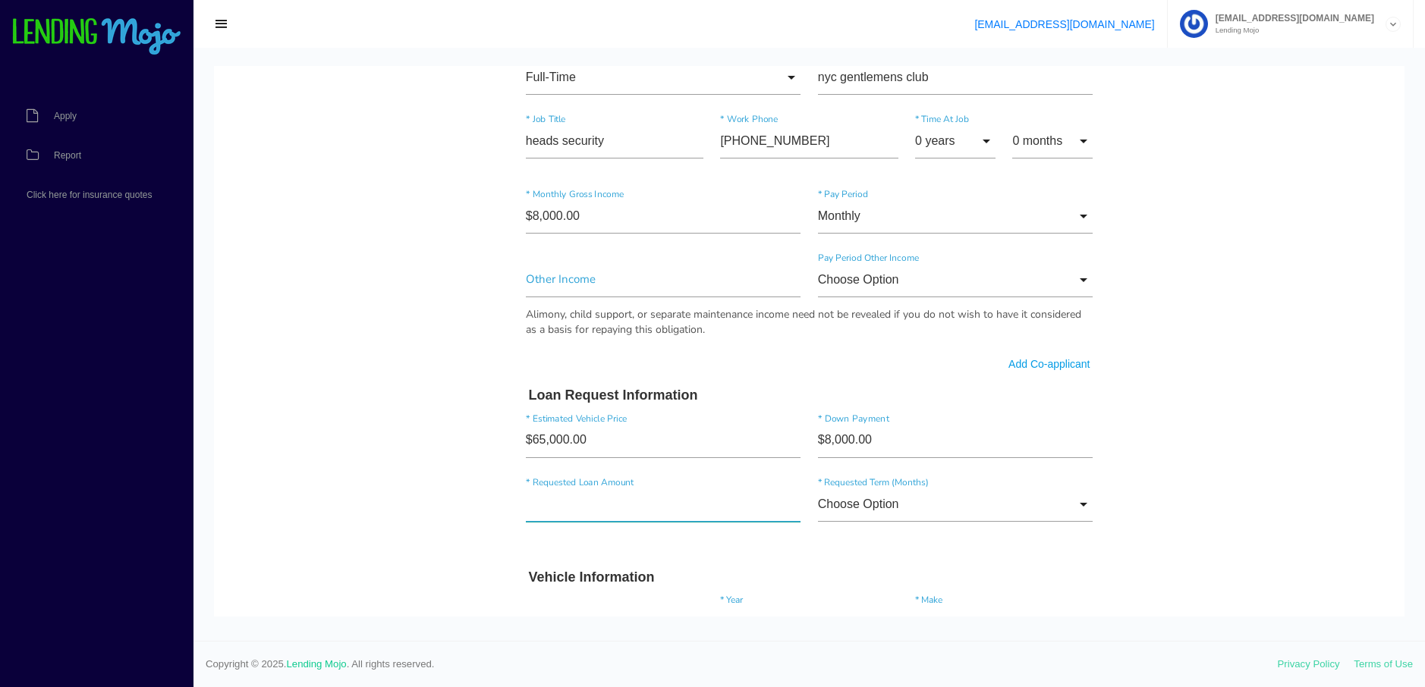
click at [574, 521] on input"] "text" at bounding box center [663, 504] width 275 height 35
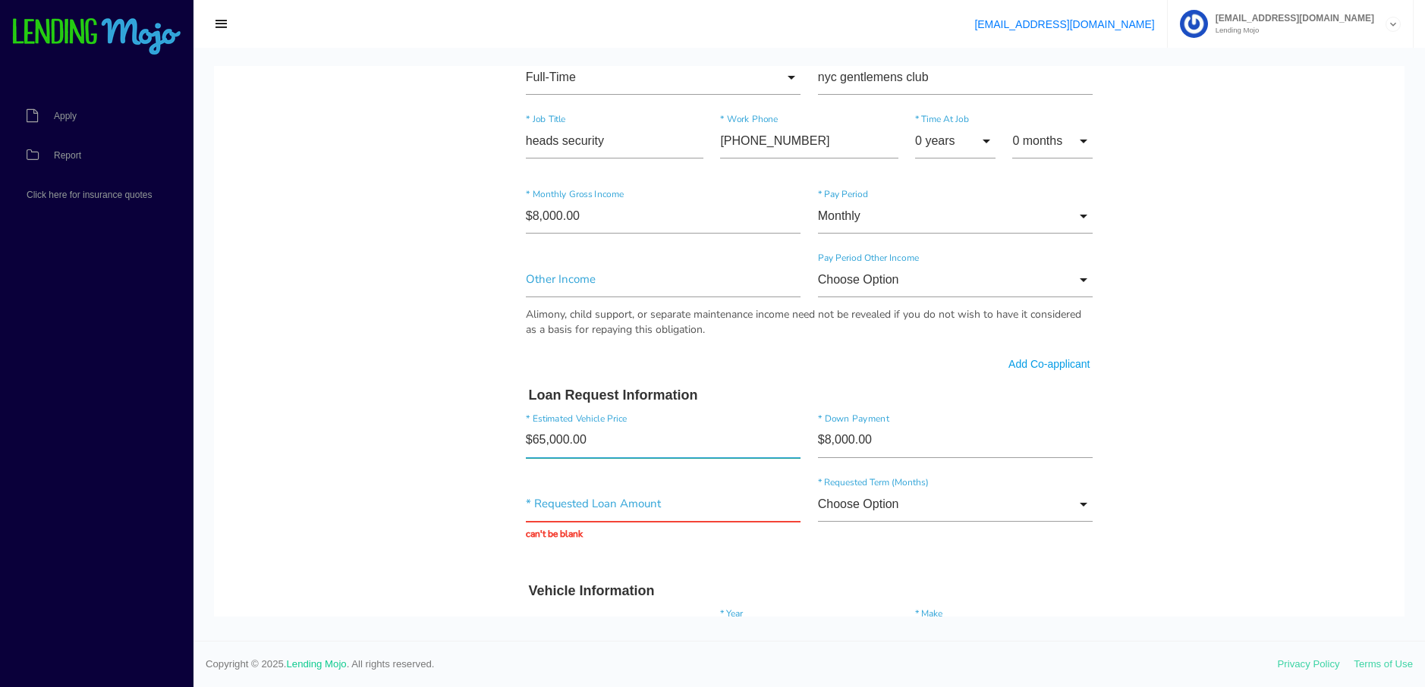
click at [596, 439] on input"] "$65,000.00" at bounding box center [663, 440] width 275 height 35
type input"] "$71,580.00"
click at [1199, 484] on body "Quick, Secure Financing Personalized to You. jeremiah * First Name j Middle Nam…" at bounding box center [809, 264] width 1190 height 2007
click at [886, 442] on input"] "$8,000.00" at bounding box center [955, 440] width 275 height 35
type input"] "$10,000.00"
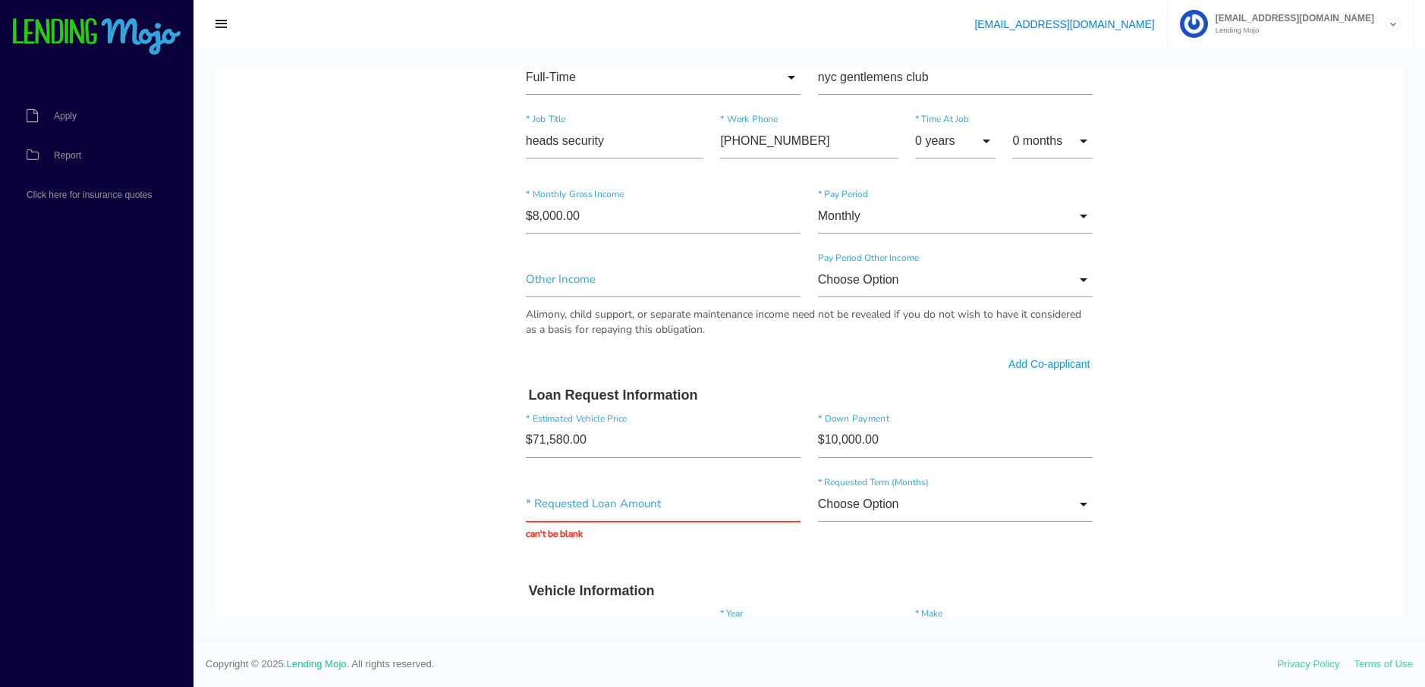
click at [1258, 484] on body "Quick, Secure Financing Personalized to You. jeremiah * First Name j Middle Nam…" at bounding box center [809, 264] width 1190 height 2007
click at [549, 504] on input "text" at bounding box center [663, 504] width 275 height 35
type input "$61,580.00"
click at [1284, 520] on body "Quick, Secure Financing Personalized to You. jeremiah * First Name j Middle Nam…" at bounding box center [809, 257] width 1190 height 1993
click at [1076, 498] on input "Choose Option" at bounding box center [955, 504] width 275 height 35
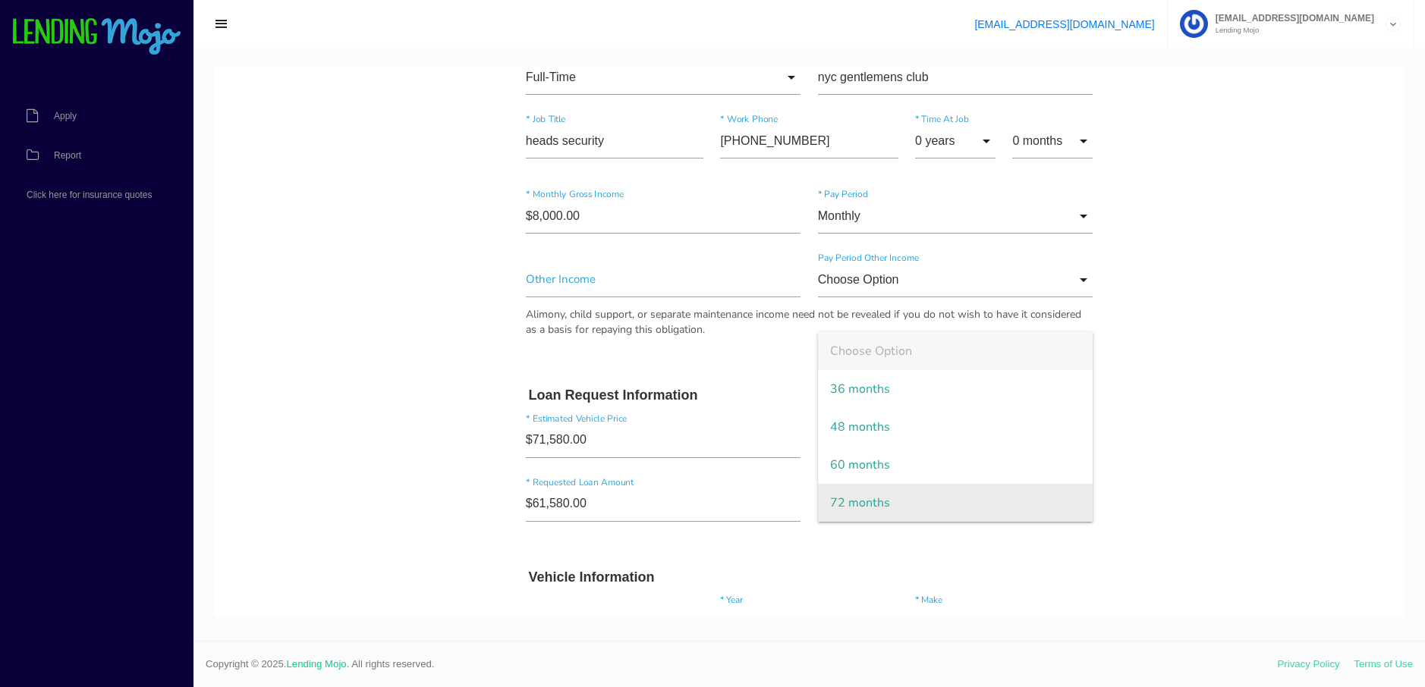
click at [953, 495] on span "72 months" at bounding box center [955, 503] width 275 height 38
type input "72 months"
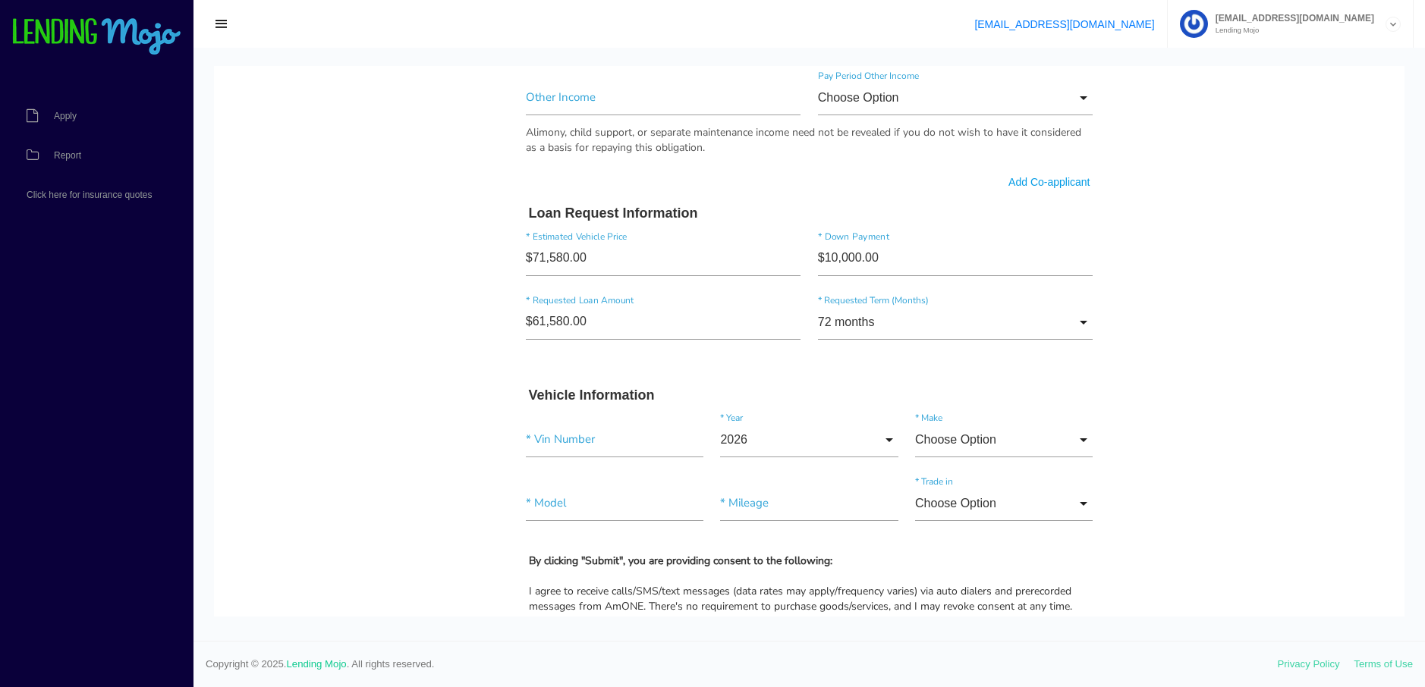
drag, startPoint x: 1335, startPoint y: 464, endPoint x: 1337, endPoint y: 518, distance: 53.9
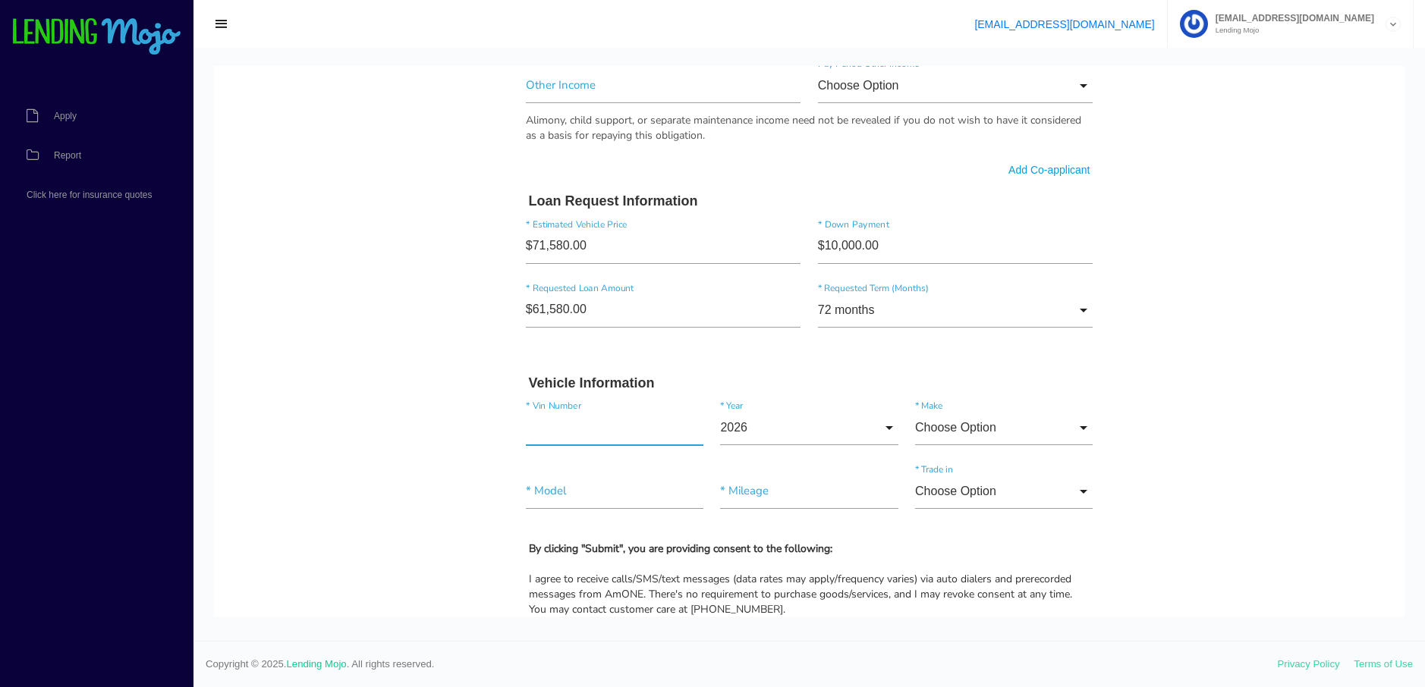
click at [564, 426] on input"] "text" at bounding box center [615, 427] width 178 height 35
type input"] "3gtuuded3pg250900"
drag, startPoint x: 1293, startPoint y: 489, endPoint x: 1281, endPoint y: 482, distance: 13.7
click at [1287, 486] on body "Quick, Secure Financing Personalized to You. jeremiah * First Name j Middle Nam…" at bounding box center [809, 63] width 1190 height 1993
click at [882, 425] on input "2026" at bounding box center [809, 427] width 178 height 35
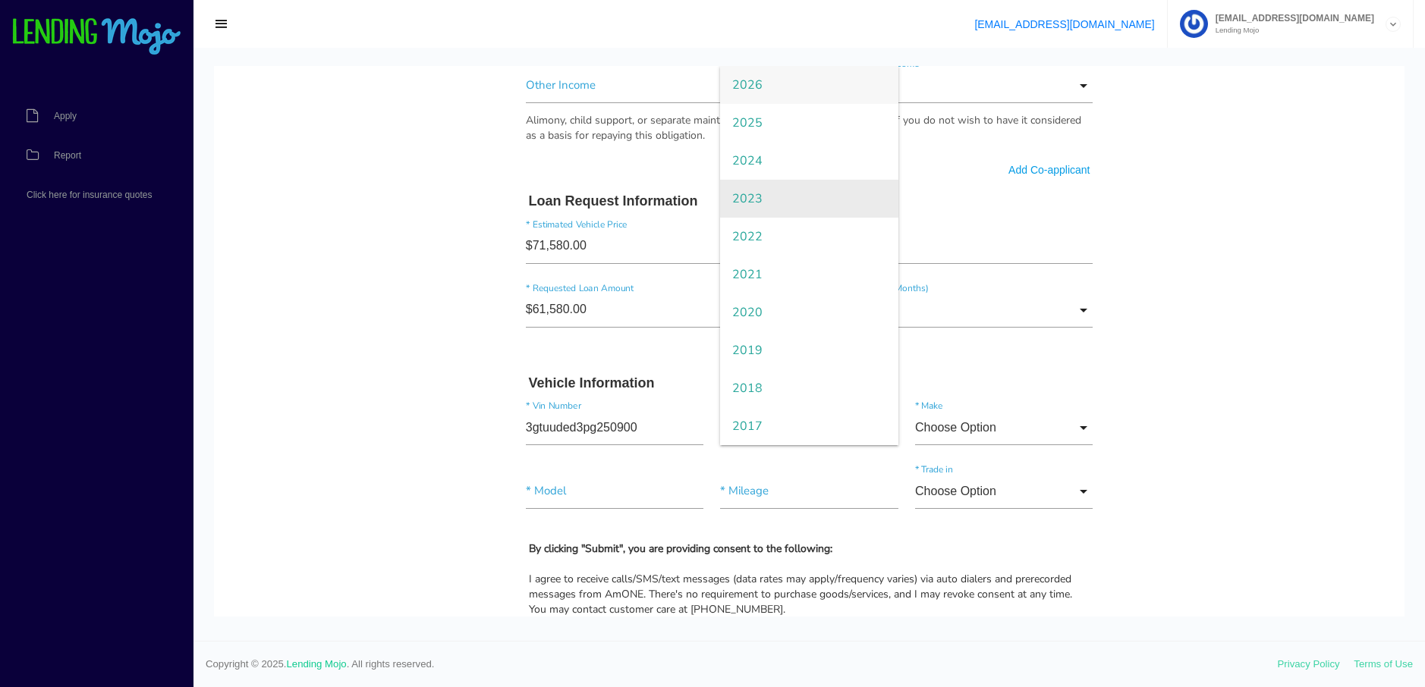
click at [770, 199] on span "2023" at bounding box center [809, 199] width 178 height 38
type input "2023"
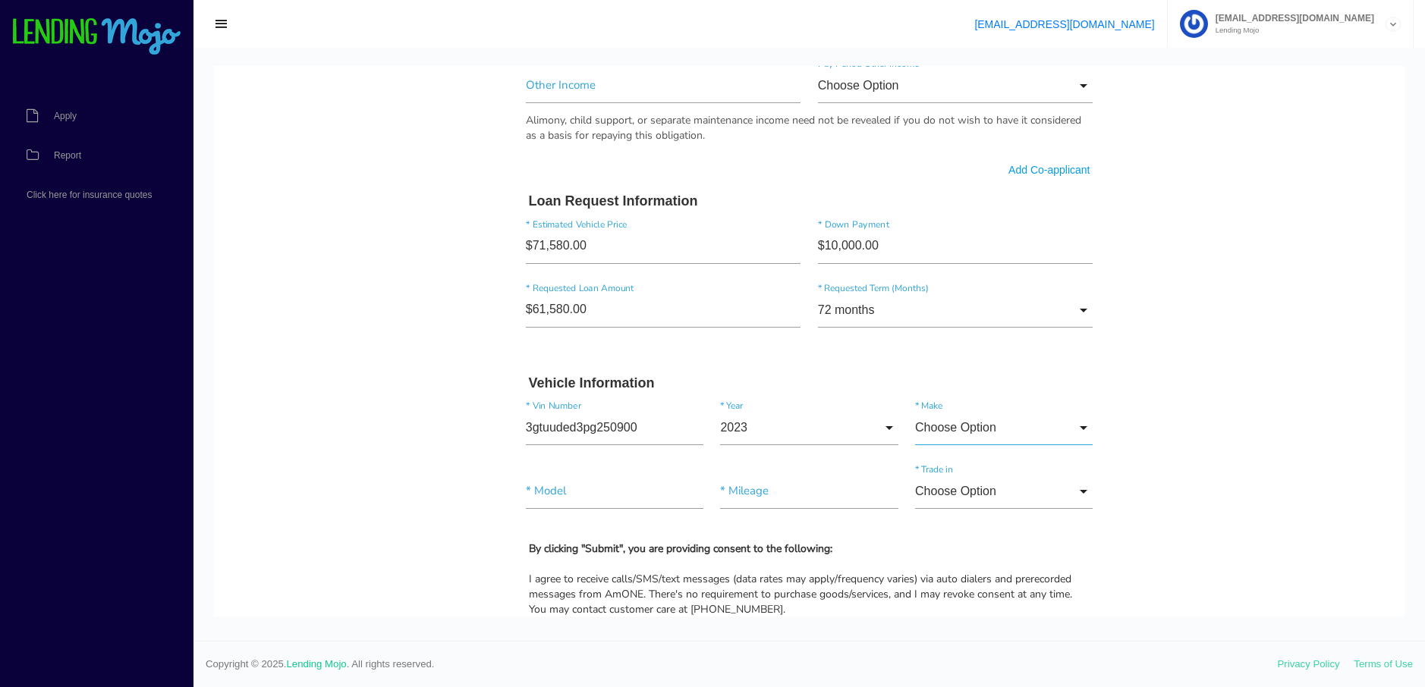
click at [1078, 426] on input "Choose Option" at bounding box center [1004, 427] width 178 height 35
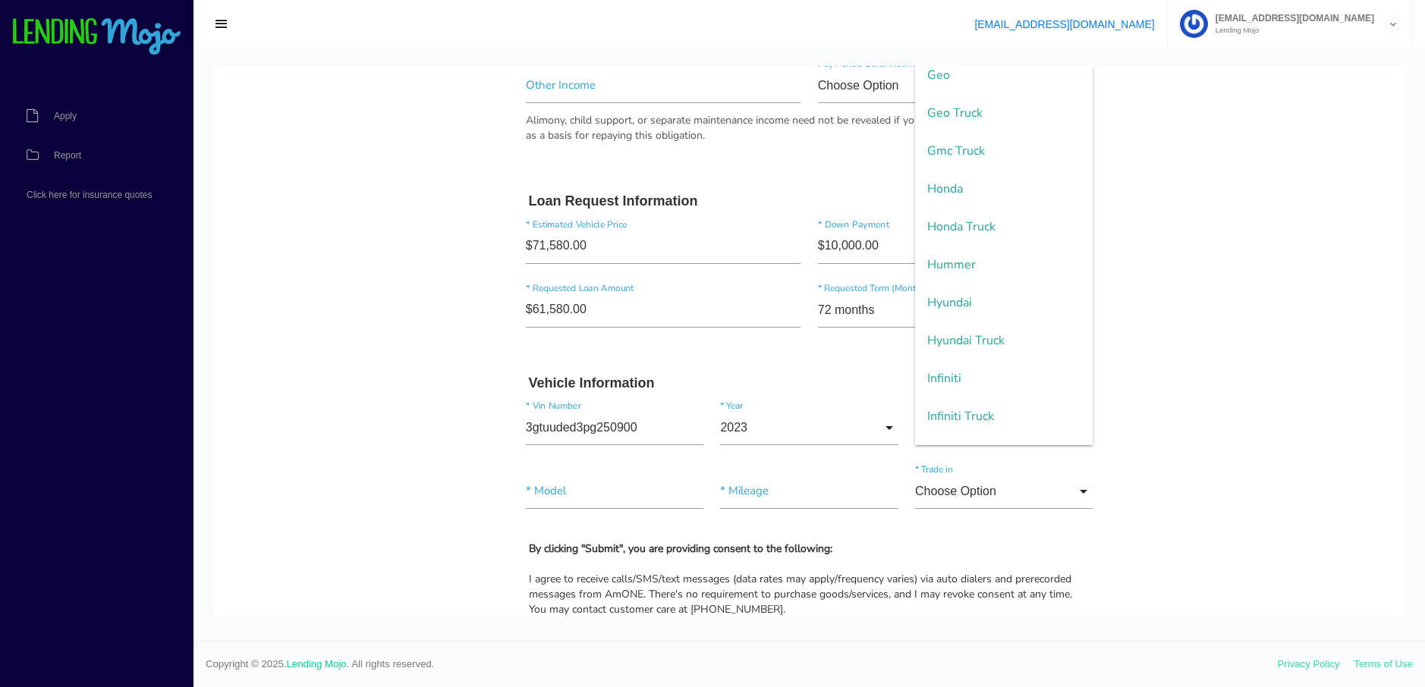
scroll to position [1168, 0]
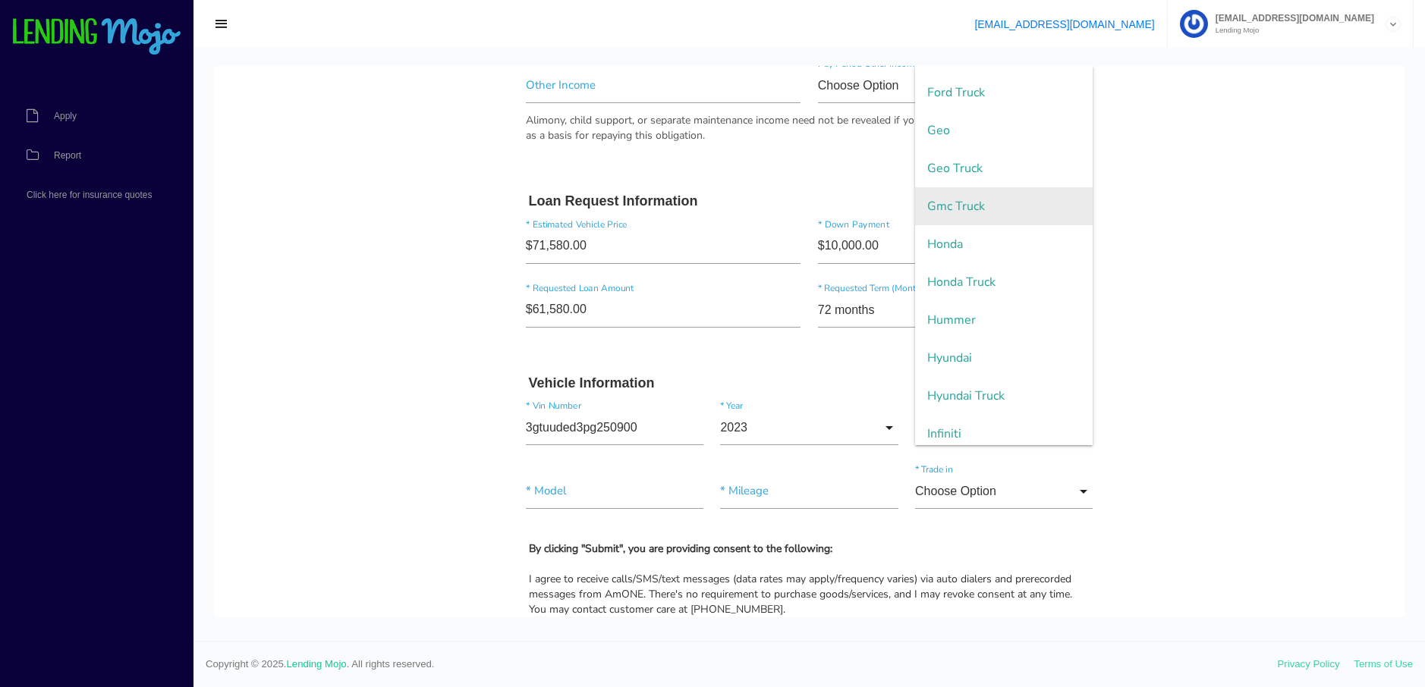
click at [977, 206] on span "Gmc Truck" at bounding box center [1004, 206] width 178 height 38
type input "Gmc Truck"
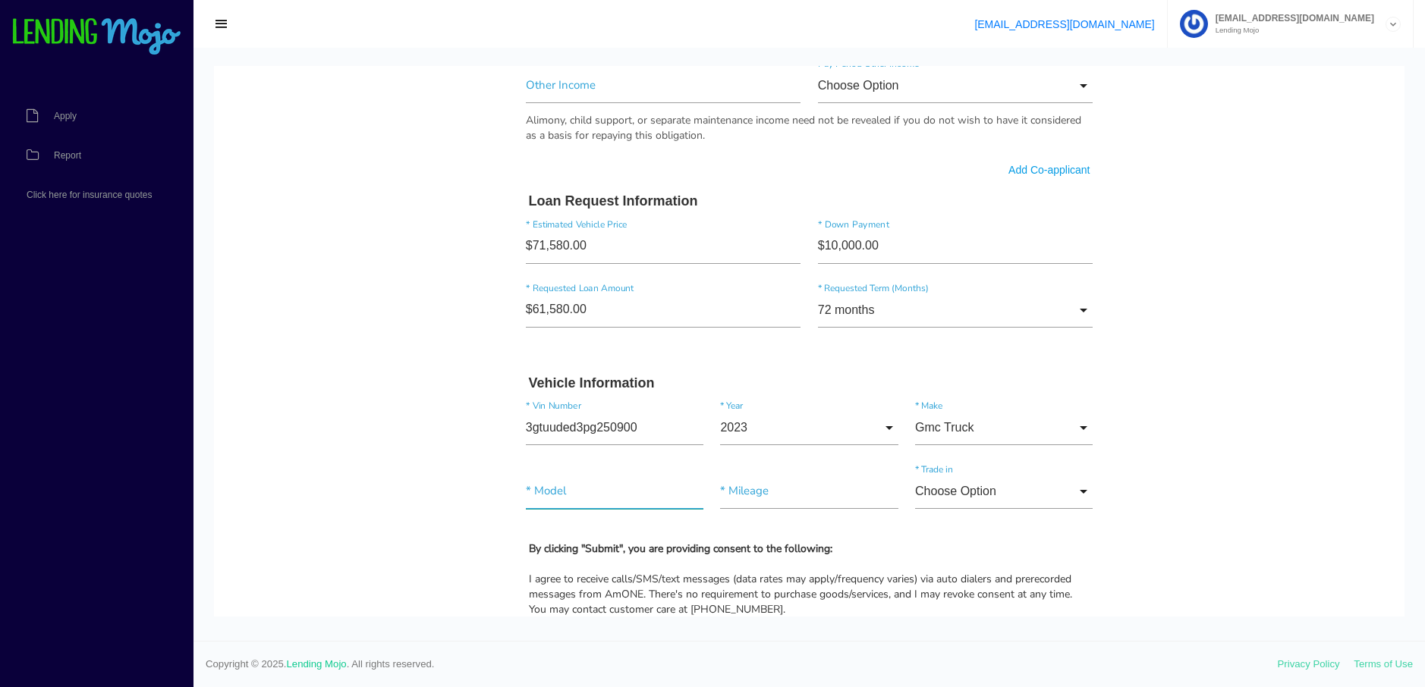
click at [564, 498] on input"] "text" at bounding box center [615, 491] width 178 height 35
type input"] "sierra"
click at [1257, 529] on body "Quick, Secure Financing Personalized to You. jeremiah * First Name j Middle Nam…" at bounding box center [809, 63] width 1190 height 1993
click at [759, 496] on input"] "text" at bounding box center [809, 491] width 178 height 35
click at [735, 497] on input"] "text" at bounding box center [809, 491] width 178 height 35
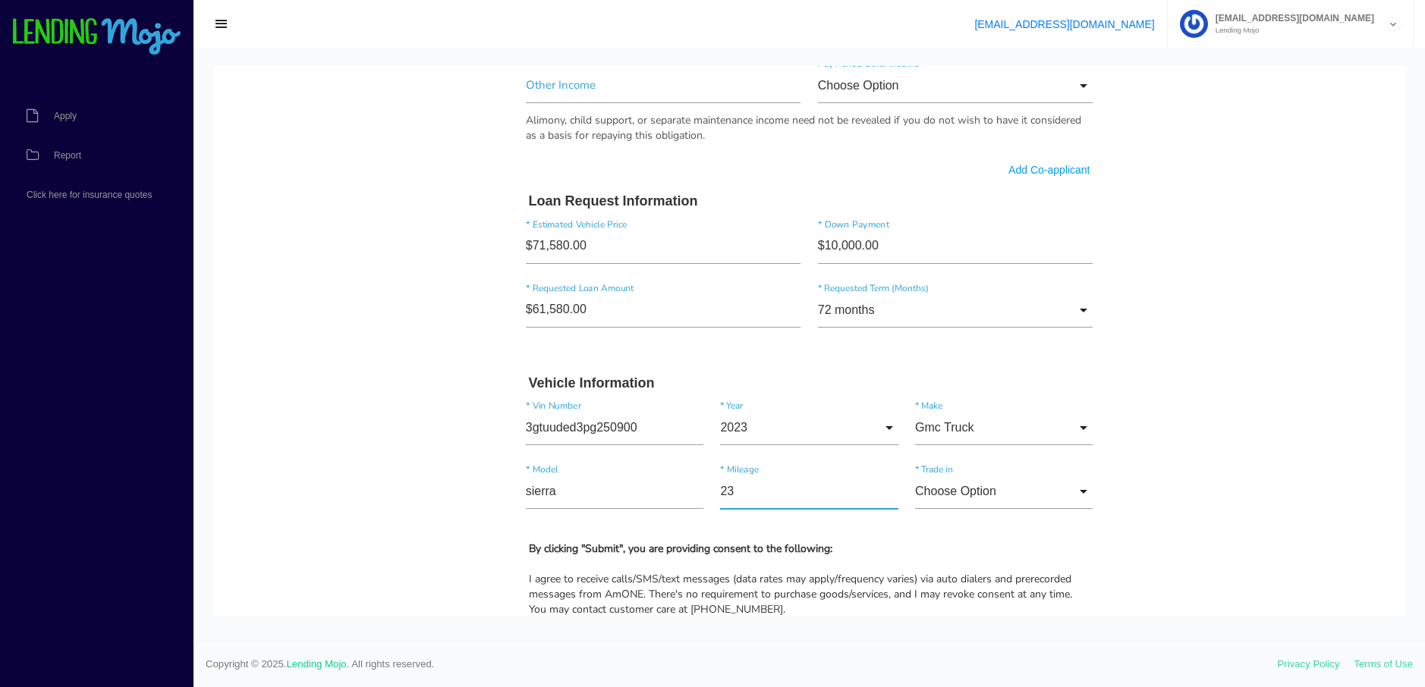
type input"] "2"
type input"] "24,500"
click at [1226, 569] on body "Quick, Secure Financing Personalized to You. jeremiah * First Name j Middle Nam…" at bounding box center [809, 63] width 1190 height 1993
click at [1076, 488] on input "Choose Option" at bounding box center [1004, 491] width 178 height 35
click at [991, 557] on span "No" at bounding box center [1004, 569] width 178 height 38
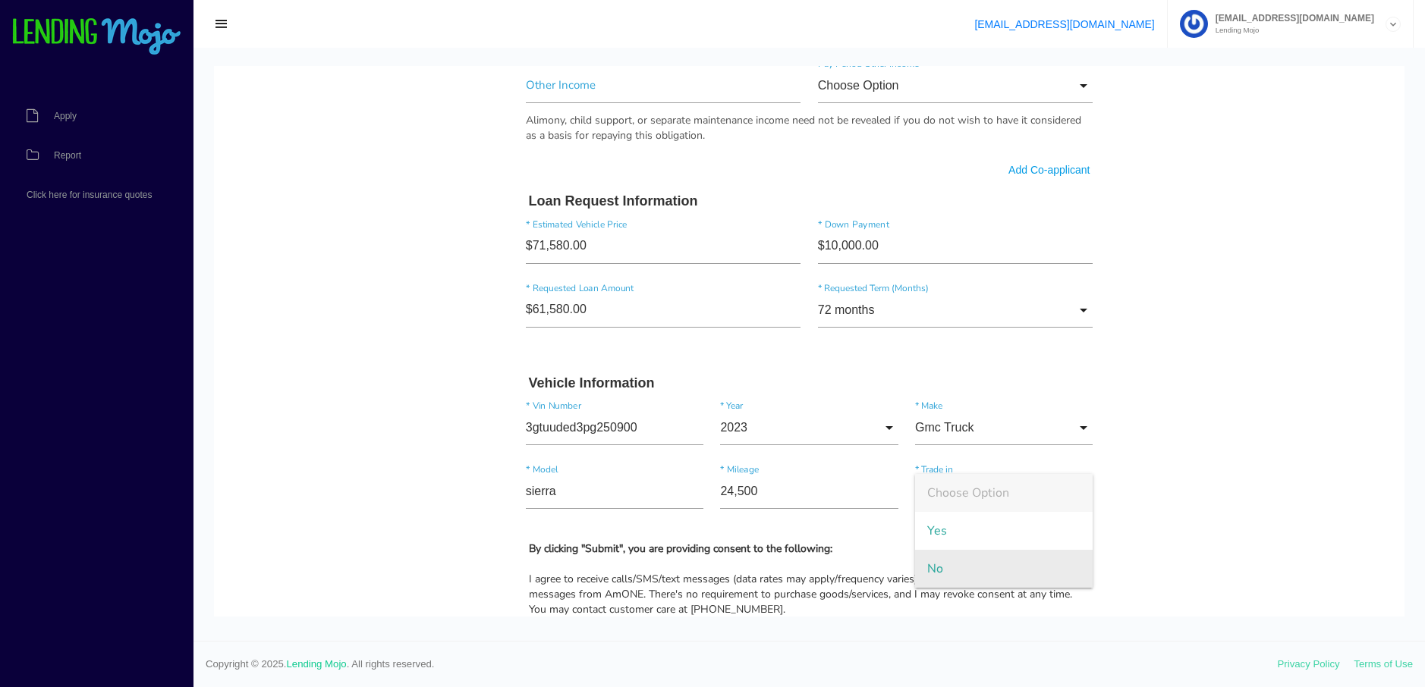
type input "No"
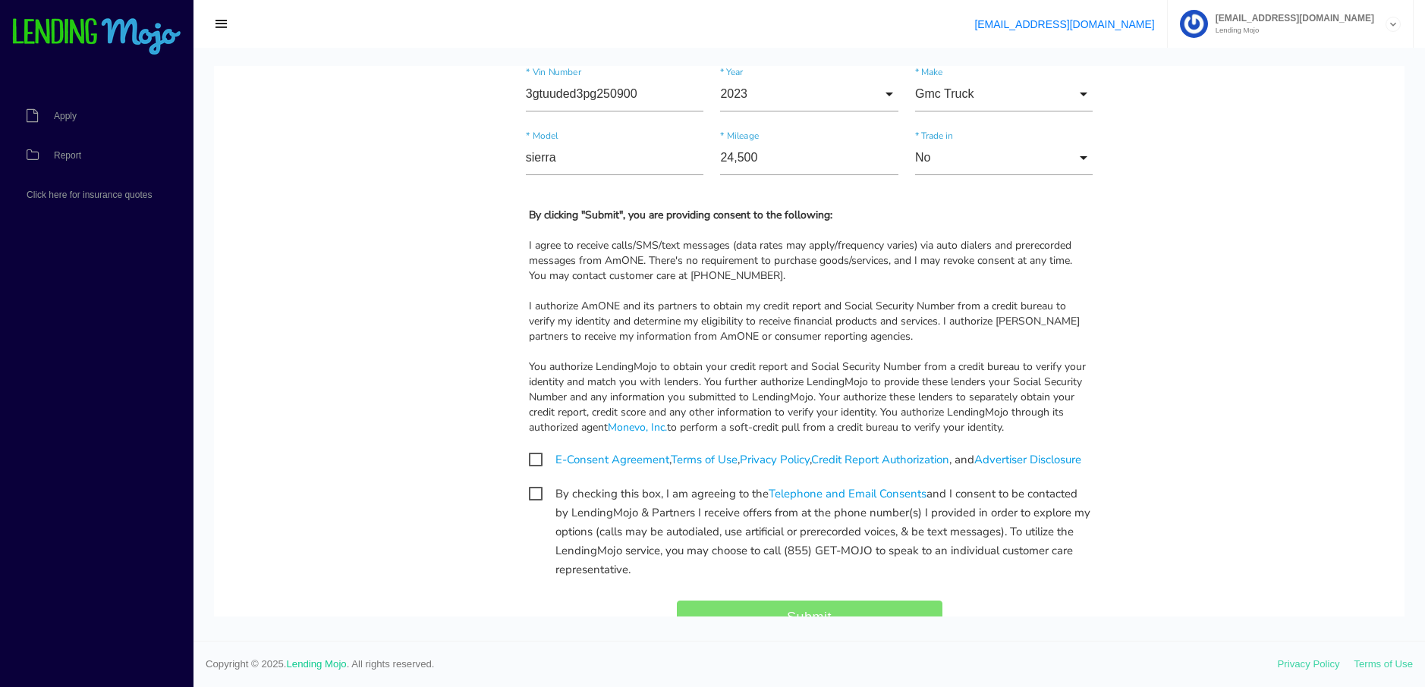
drag, startPoint x: 1211, startPoint y: 467, endPoint x: 1212, endPoint y: 520, distance: 53.1
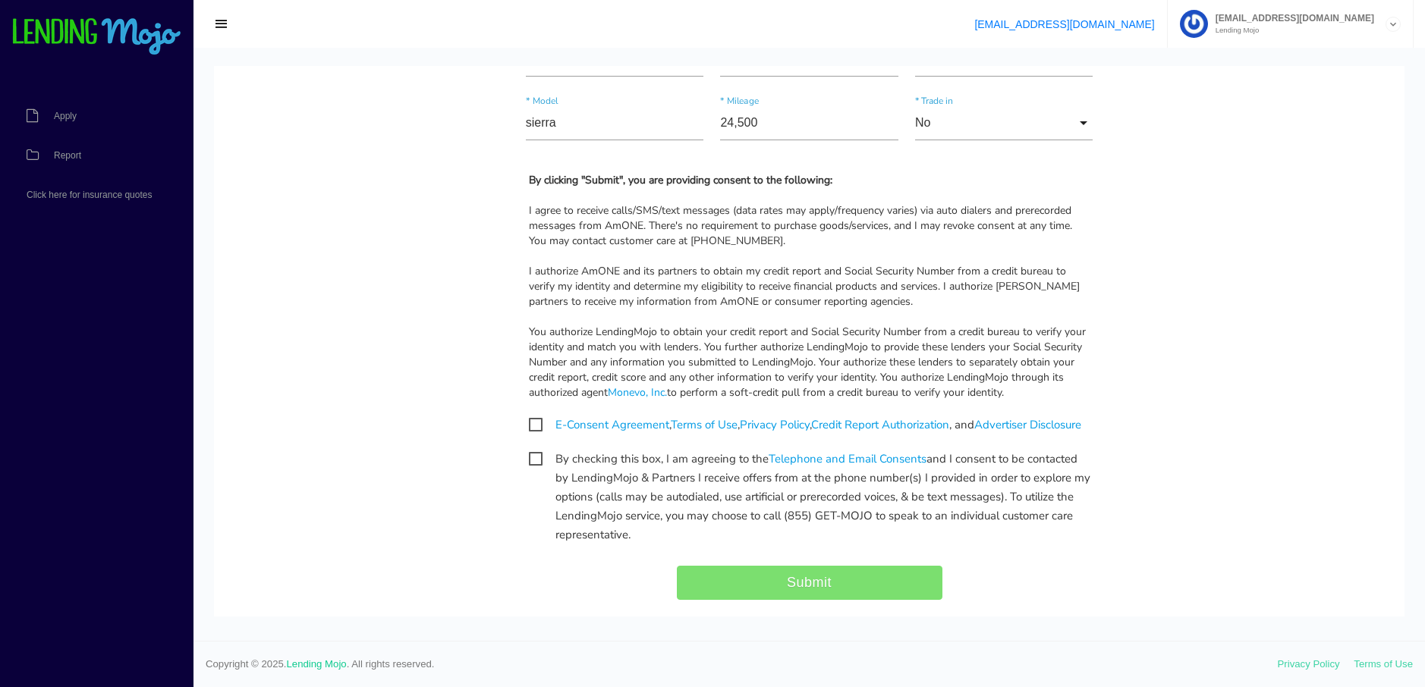
drag, startPoint x: 528, startPoint y: 421, endPoint x: 526, endPoint y: 461, distance: 39.5
click at [529, 422] on span "E-Consent Agreement , Terms of Use , Privacy Policy , Credit Report Authorizati…" at bounding box center [805, 425] width 552 height 19
checkbox input "true"
click at [529, 469] on span "By checking this box, I am agreeing to the Telephone and Email Consents and I c…" at bounding box center [809, 459] width 561 height 19
checkbox input "true"
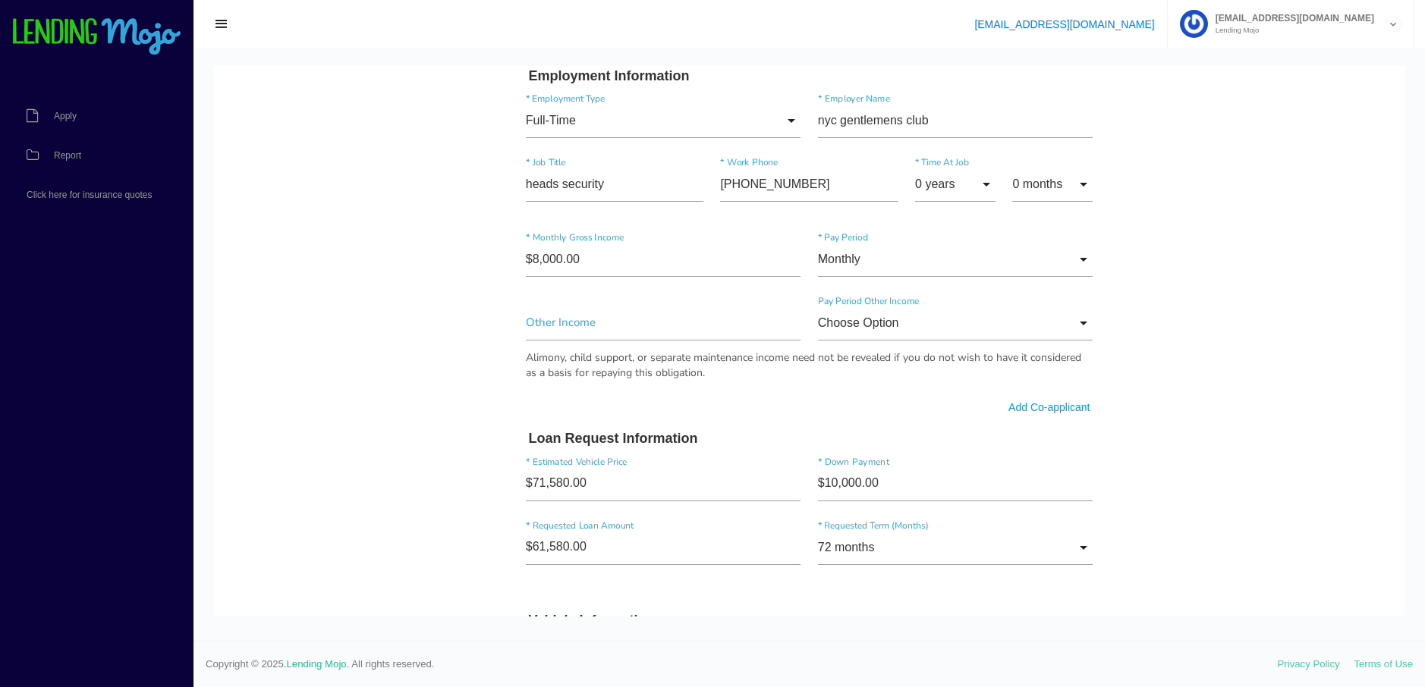
scroll to position [744, 0]
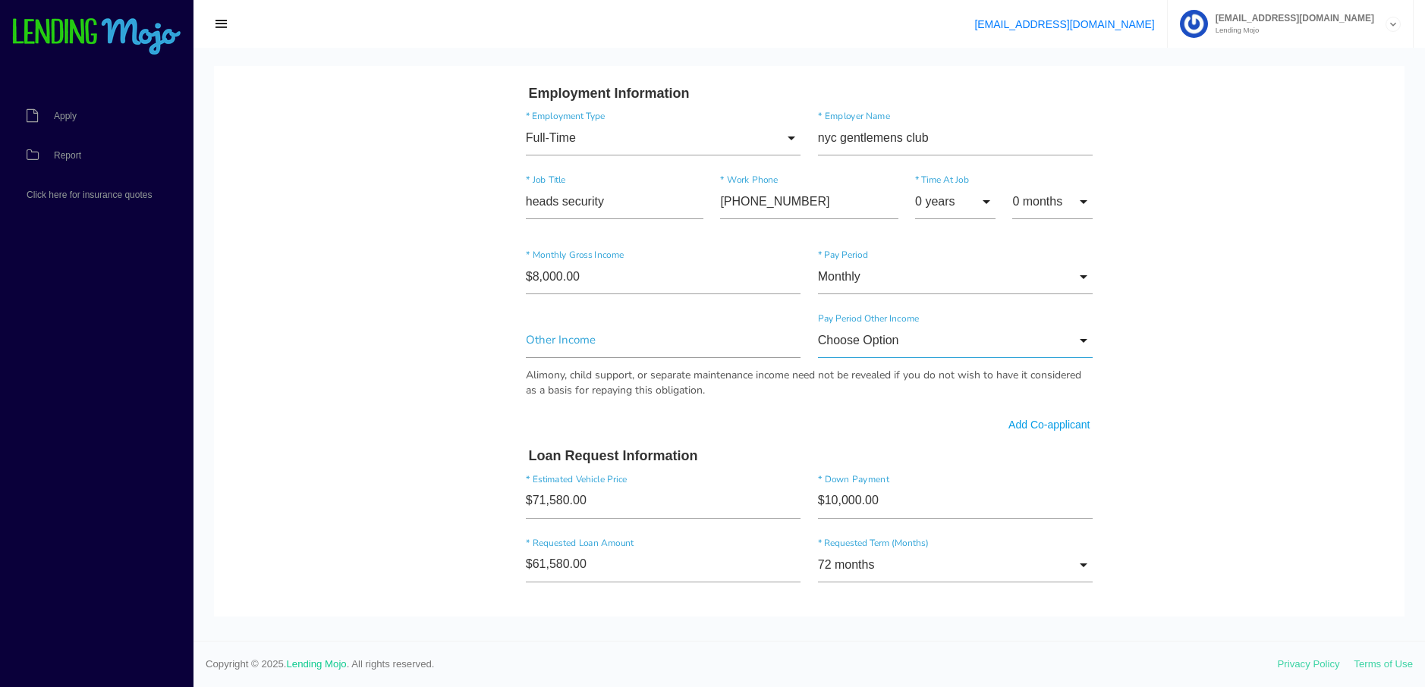
click at [1076, 341] on input "Choose Option" at bounding box center [955, 340] width 275 height 35
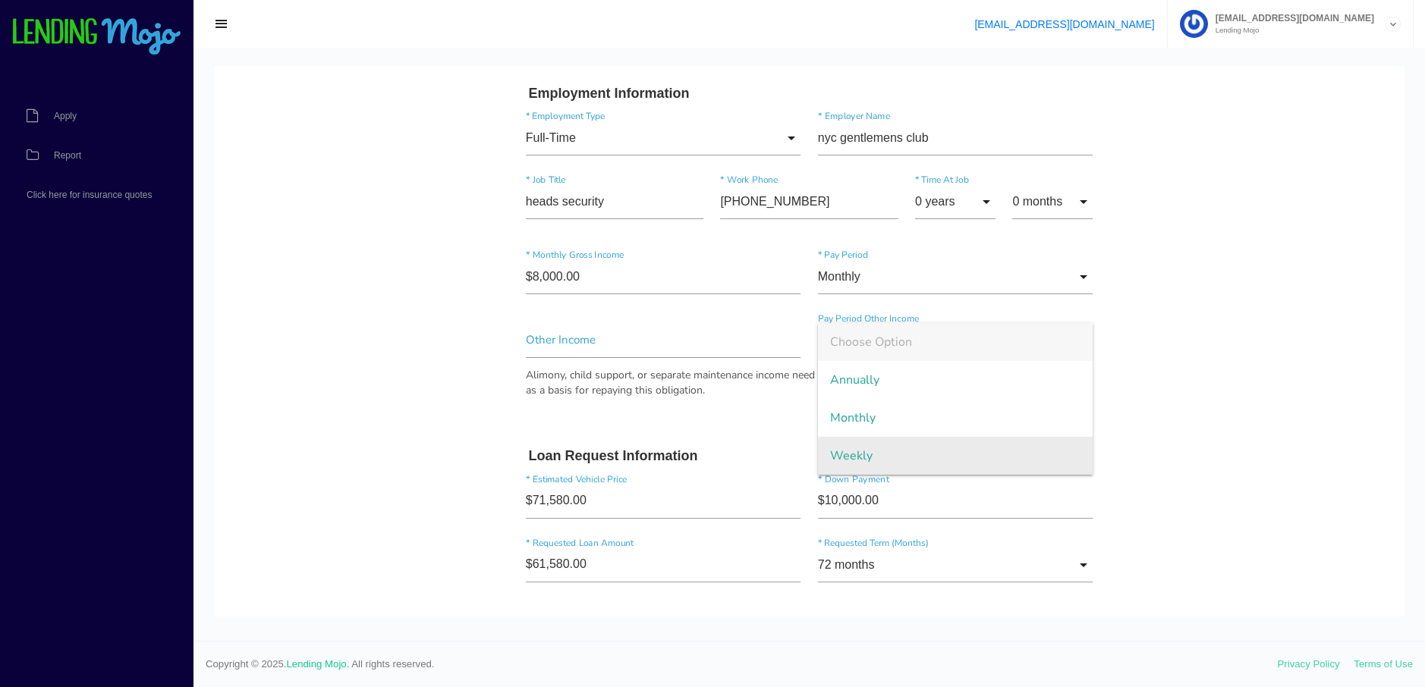
click at [929, 447] on span "Weekly" at bounding box center [955, 456] width 275 height 38
type input "Weekly"
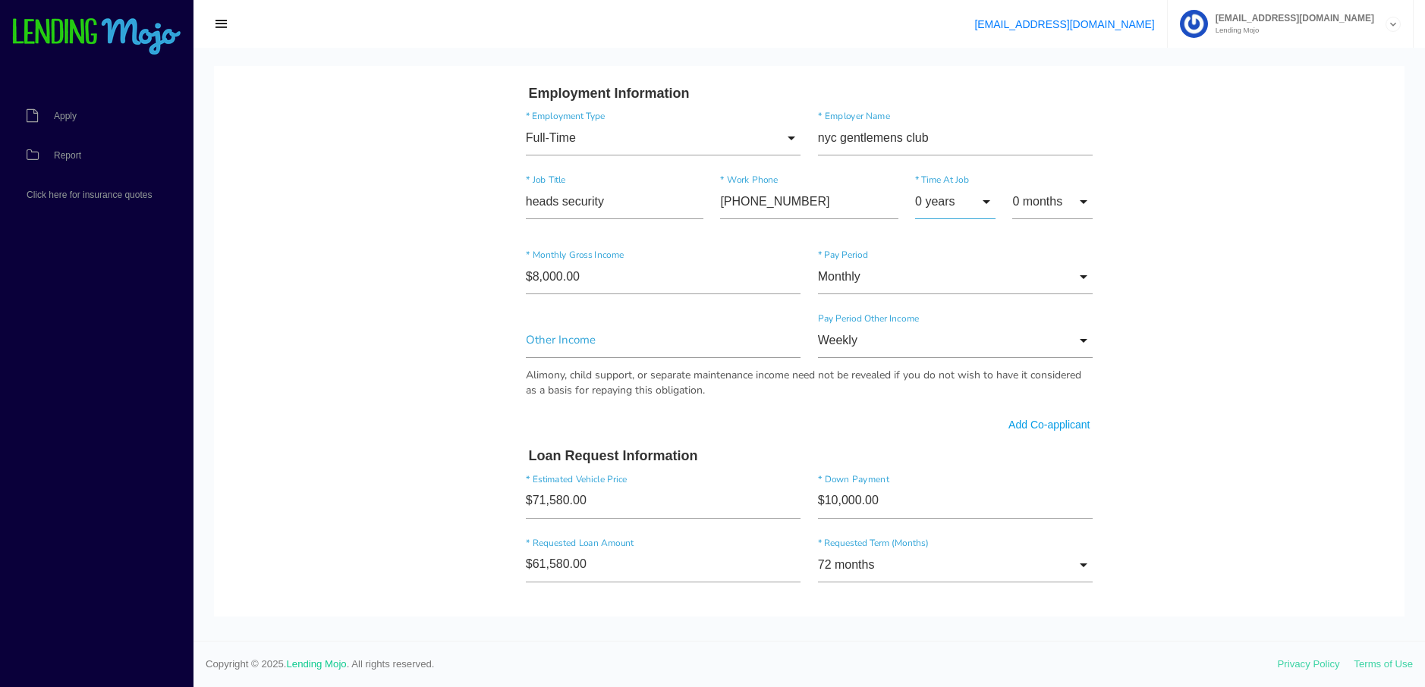
click at [982, 202] on input "0 years" at bounding box center [955, 201] width 80 height 35
click at [943, 278] on span "2 years" at bounding box center [955, 279] width 80 height 38
type input "2 years"
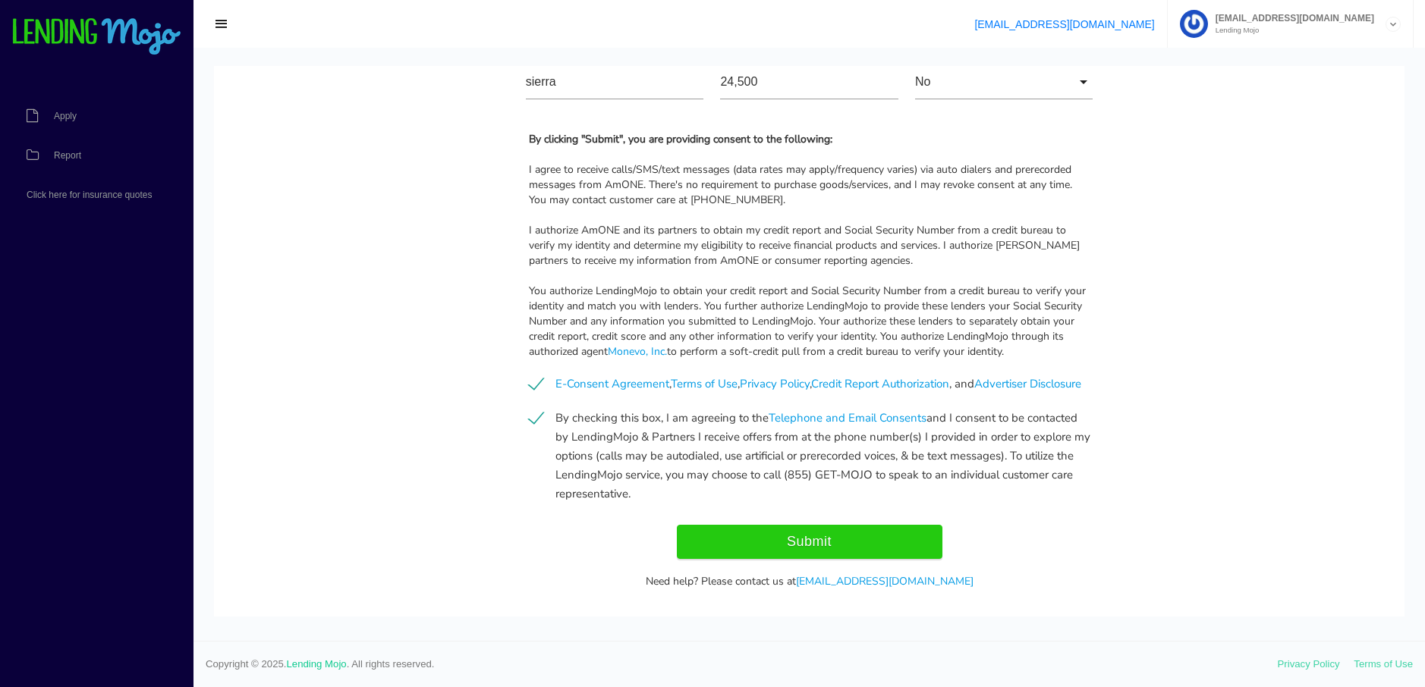
scroll to position [1460, 0]
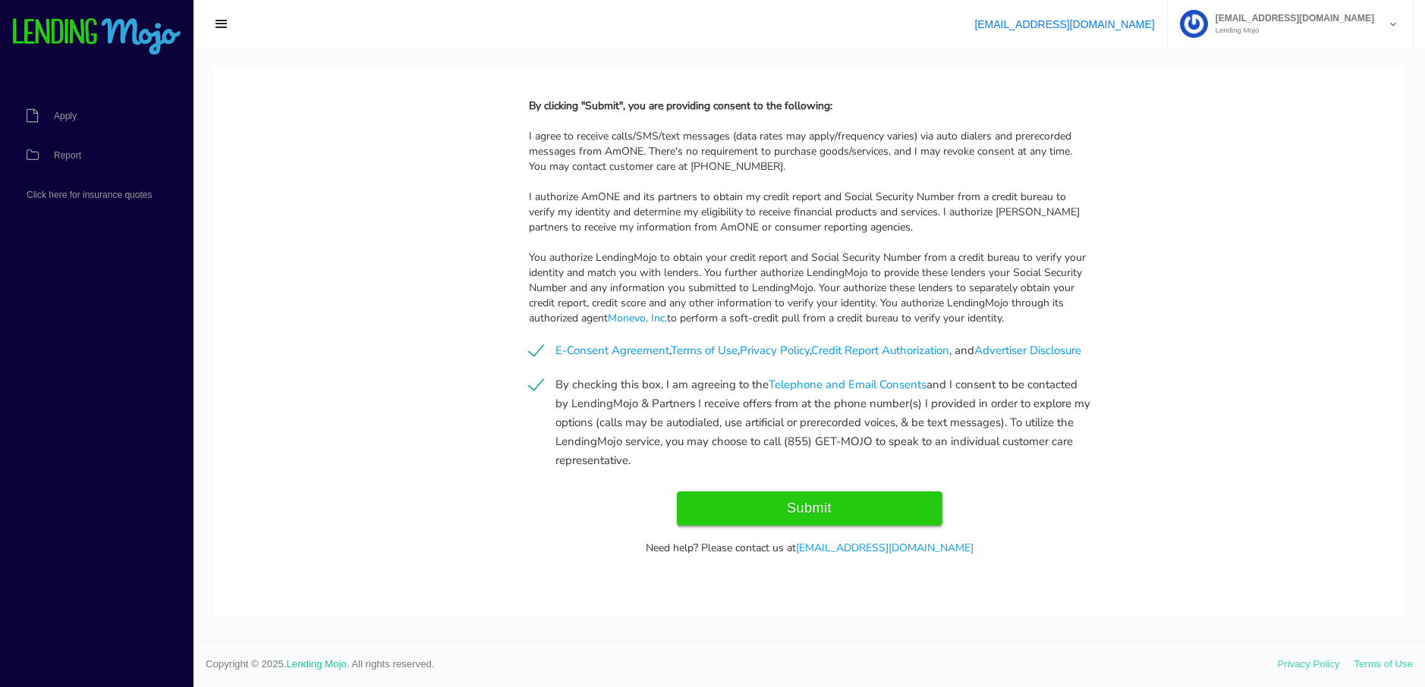
click at [804, 514] on input "Submit" at bounding box center [810, 509] width 266 height 34
type input "Submitting..."
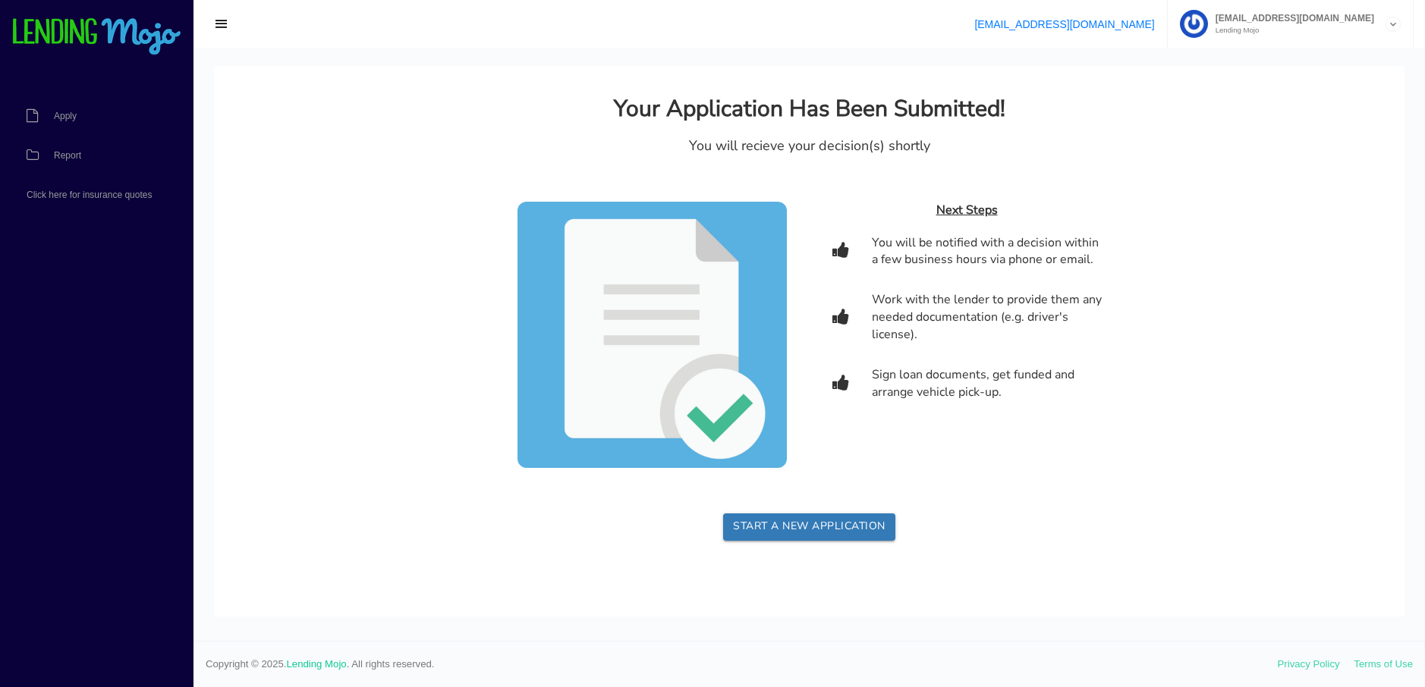
scroll to position [0, 0]
click at [801, 529] on link "Start a new application" at bounding box center [809, 527] width 172 height 27
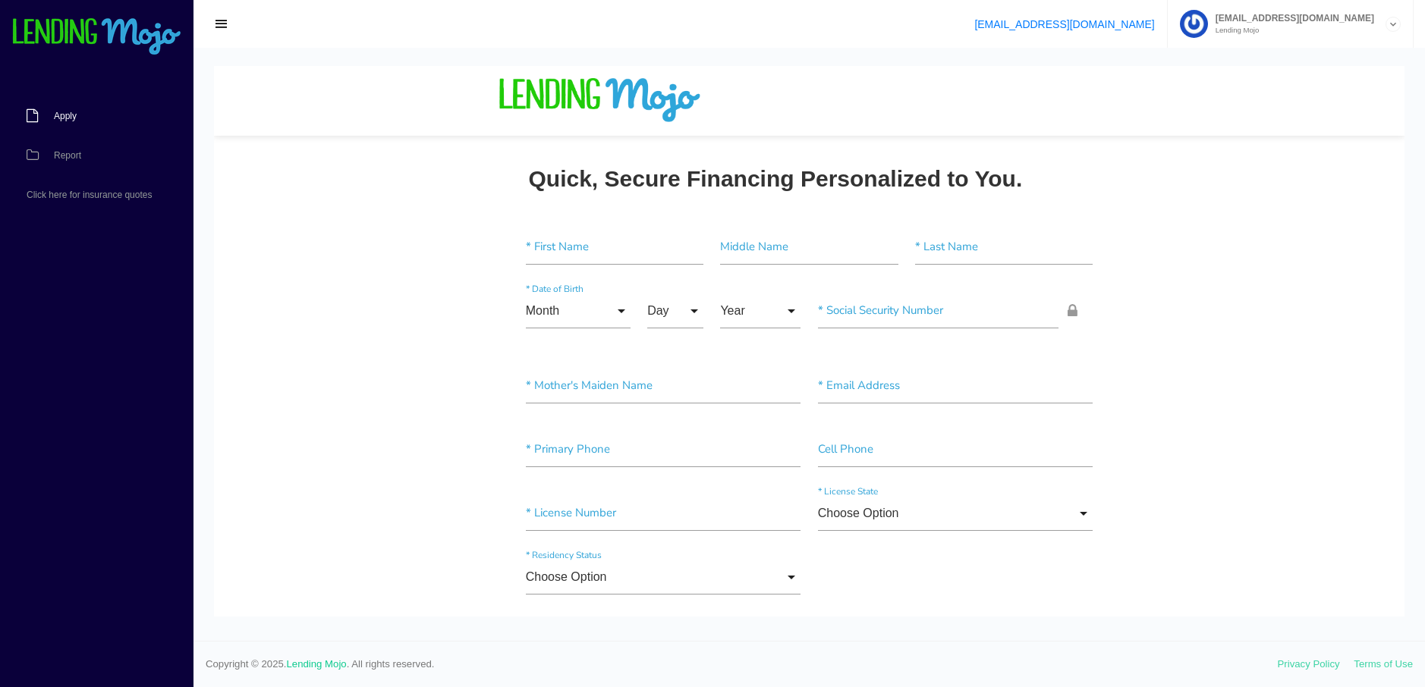
click at [49, 118] on link "Apply" at bounding box center [89, 115] width 178 height 39
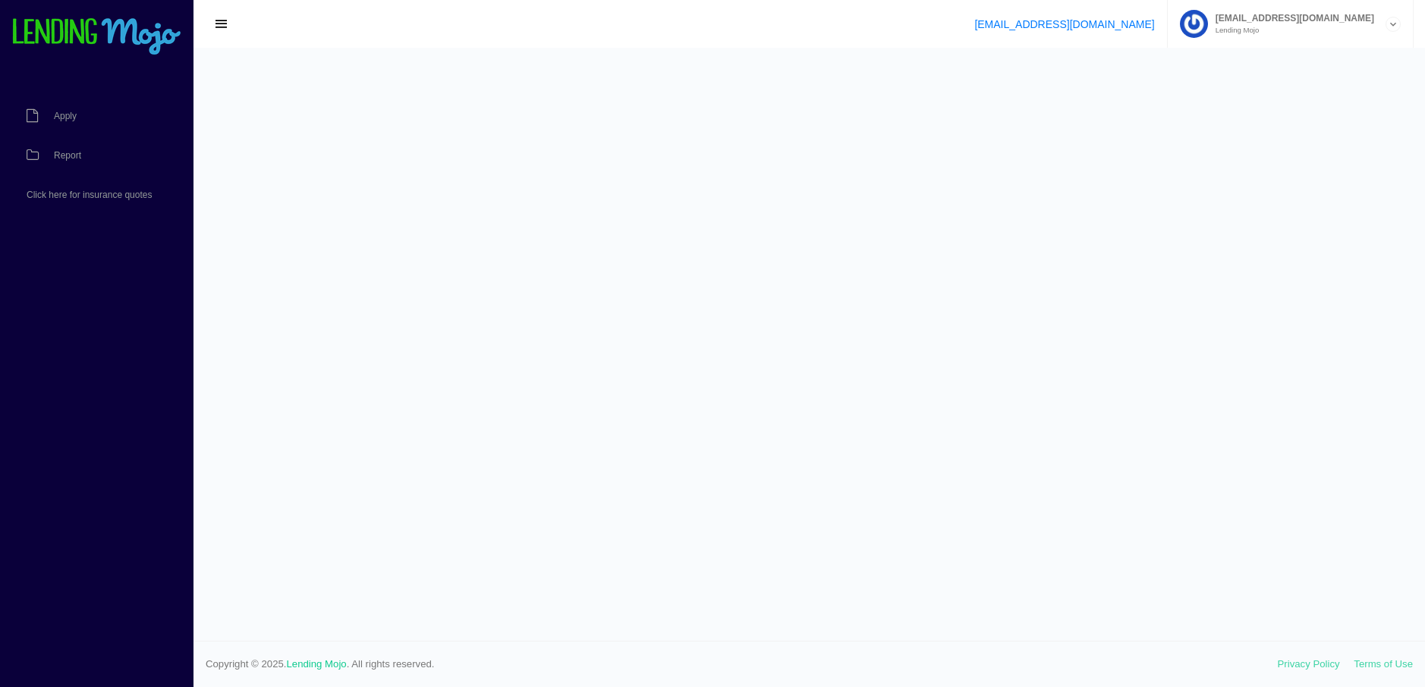
click at [64, 155] on span "Report" at bounding box center [67, 155] width 27 height 9
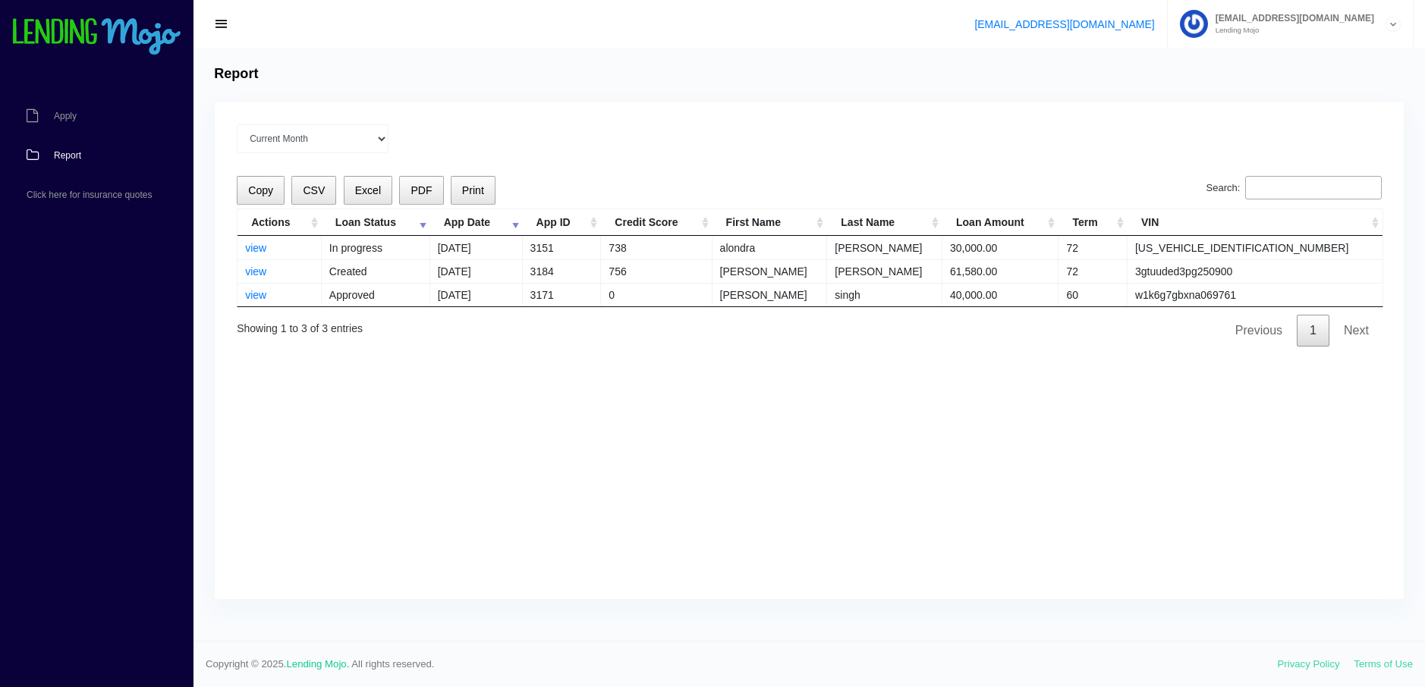
click at [69, 156] on span "Report" at bounding box center [67, 155] width 27 height 9
click at [64, 109] on link "Apply" at bounding box center [89, 115] width 178 height 39
click at [68, 152] on span "Report" at bounding box center [67, 155] width 27 height 9
click at [64, 115] on span "Apply" at bounding box center [65, 116] width 23 height 9
click at [65, 156] on span "Report" at bounding box center [67, 155] width 27 height 9
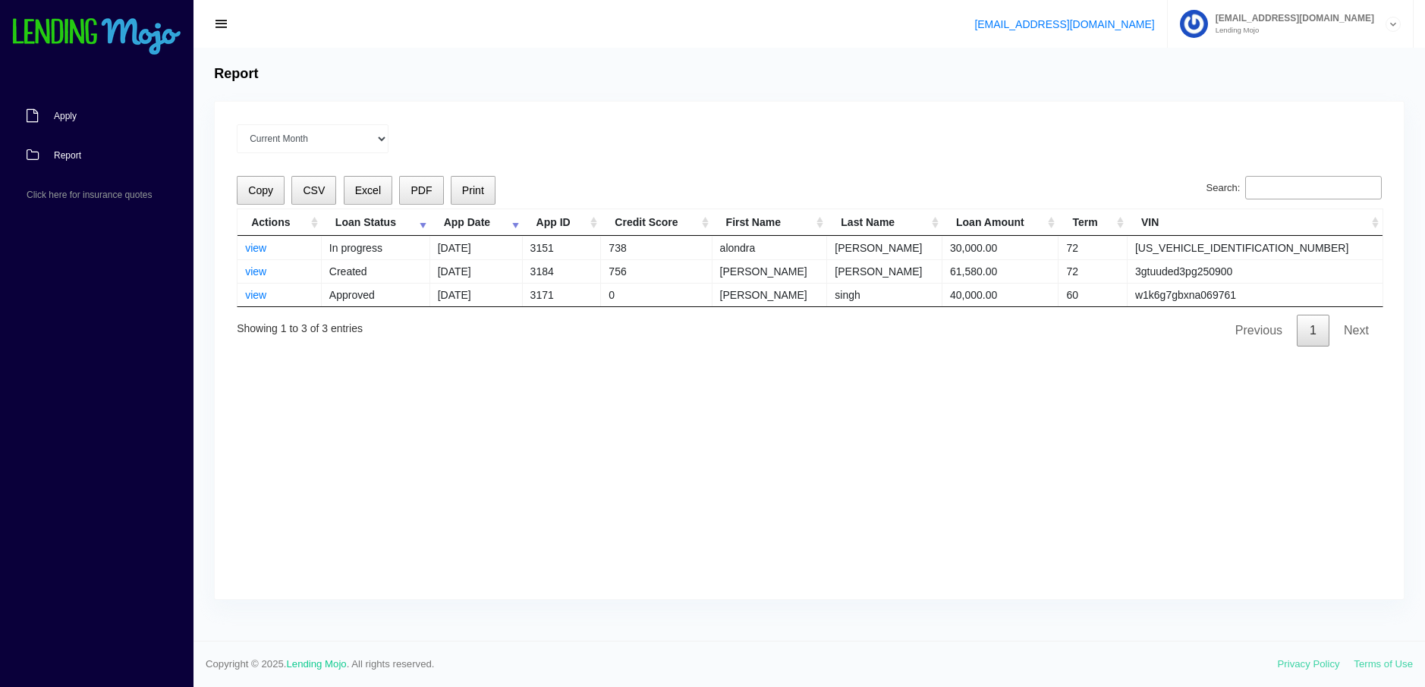
click at [64, 118] on span "Apply" at bounding box center [65, 116] width 23 height 9
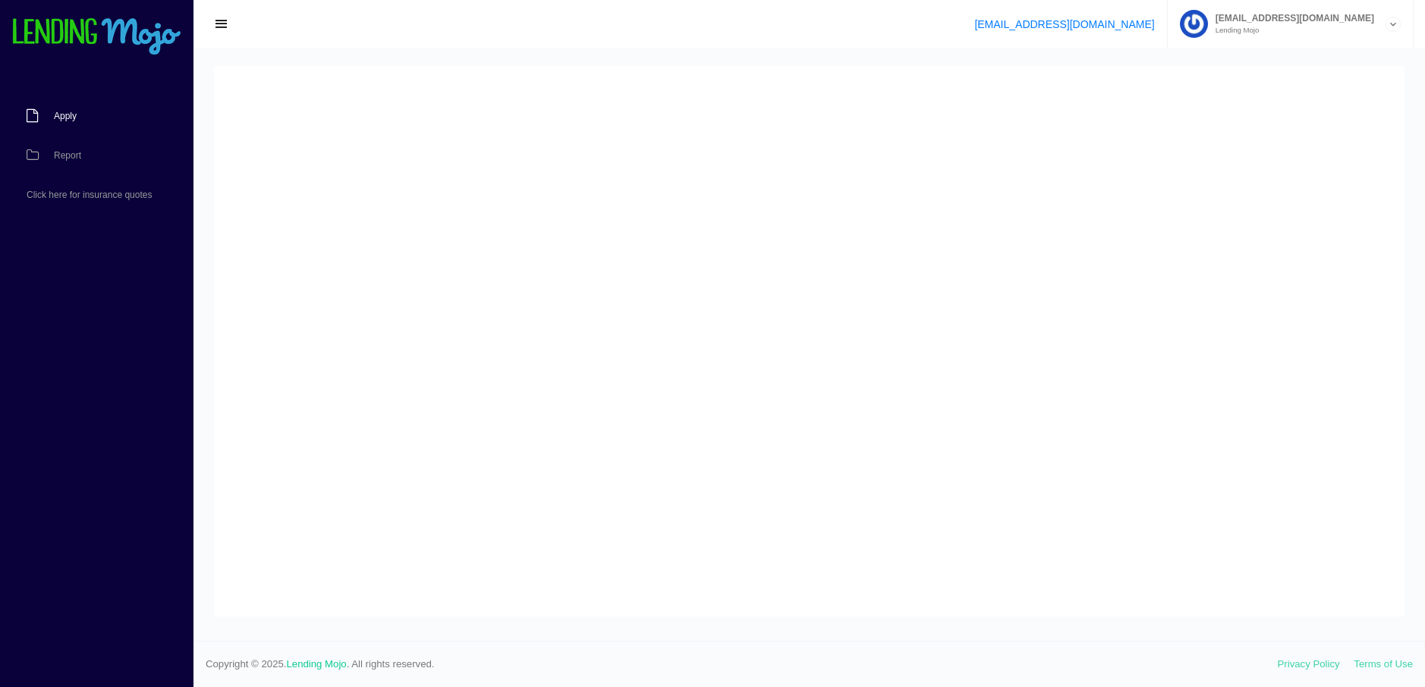
click at [71, 118] on span "Apply" at bounding box center [65, 116] width 23 height 9
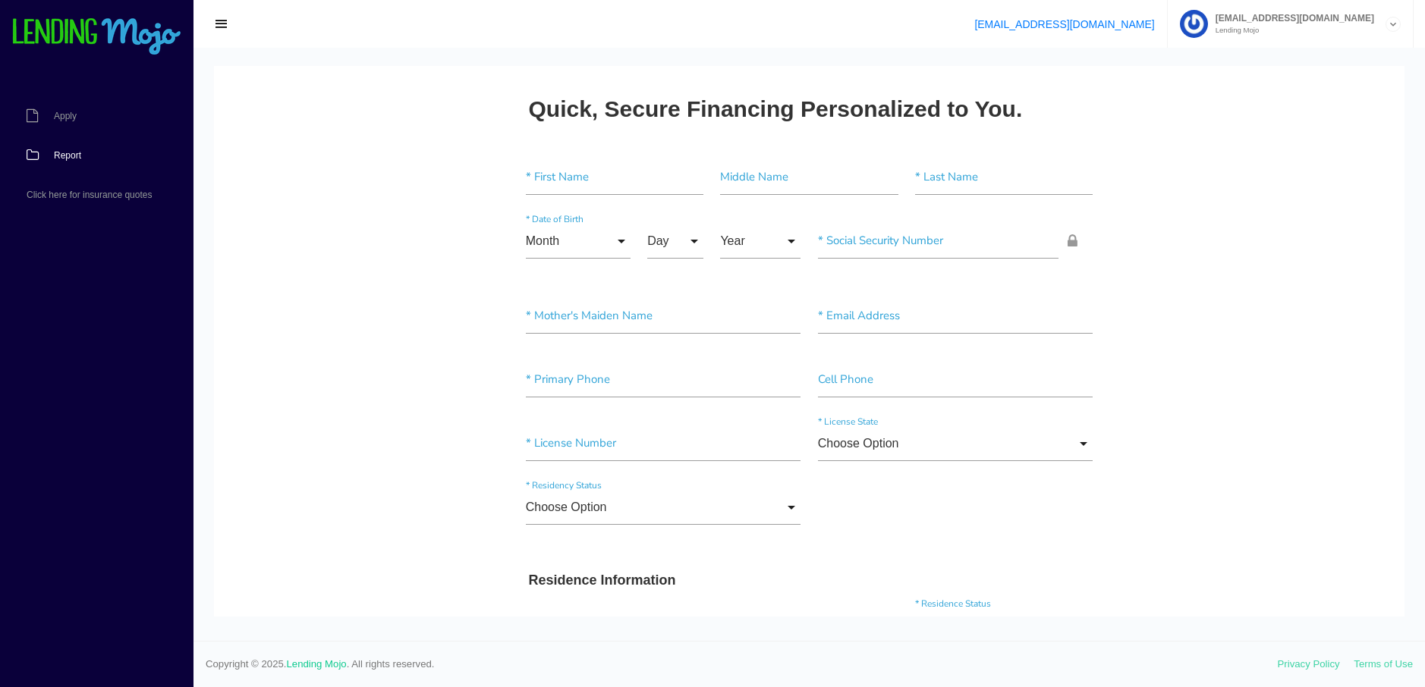
click at [70, 159] on span "Report" at bounding box center [67, 155] width 27 height 9
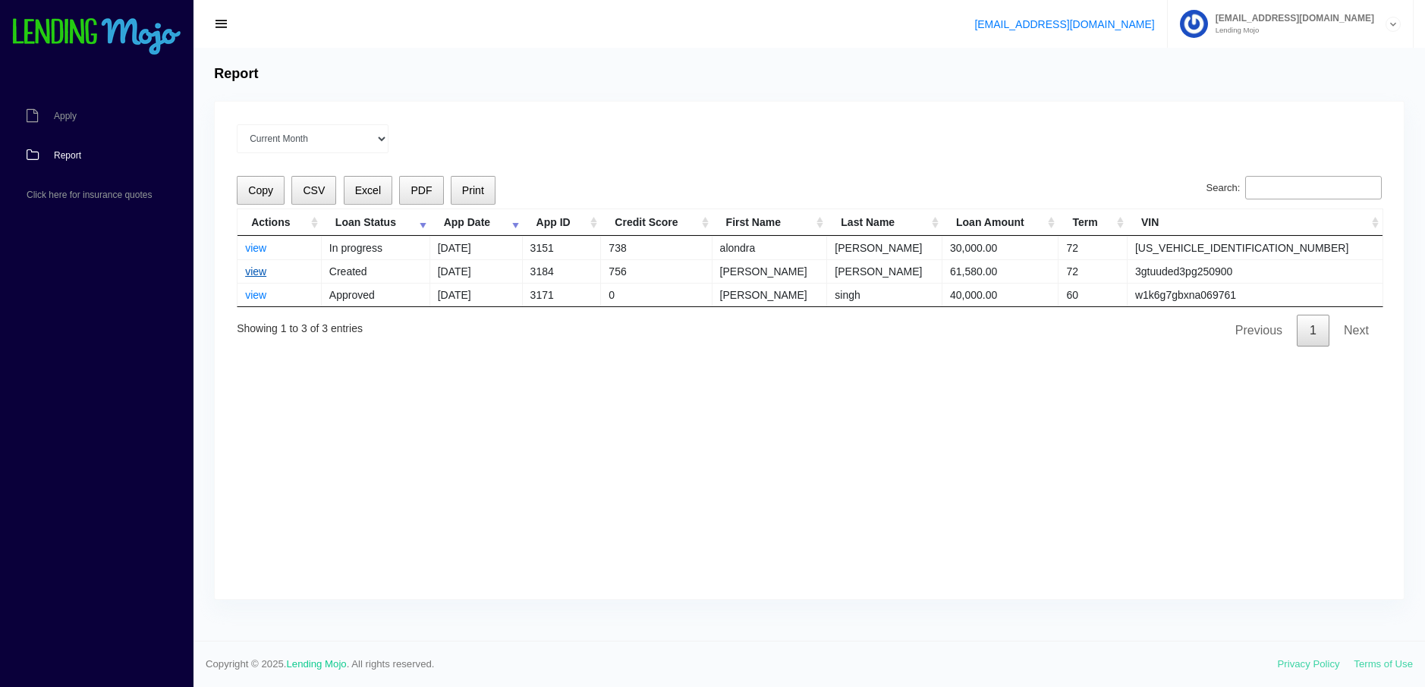
click at [256, 269] on link "view" at bounding box center [255, 272] width 21 height 12
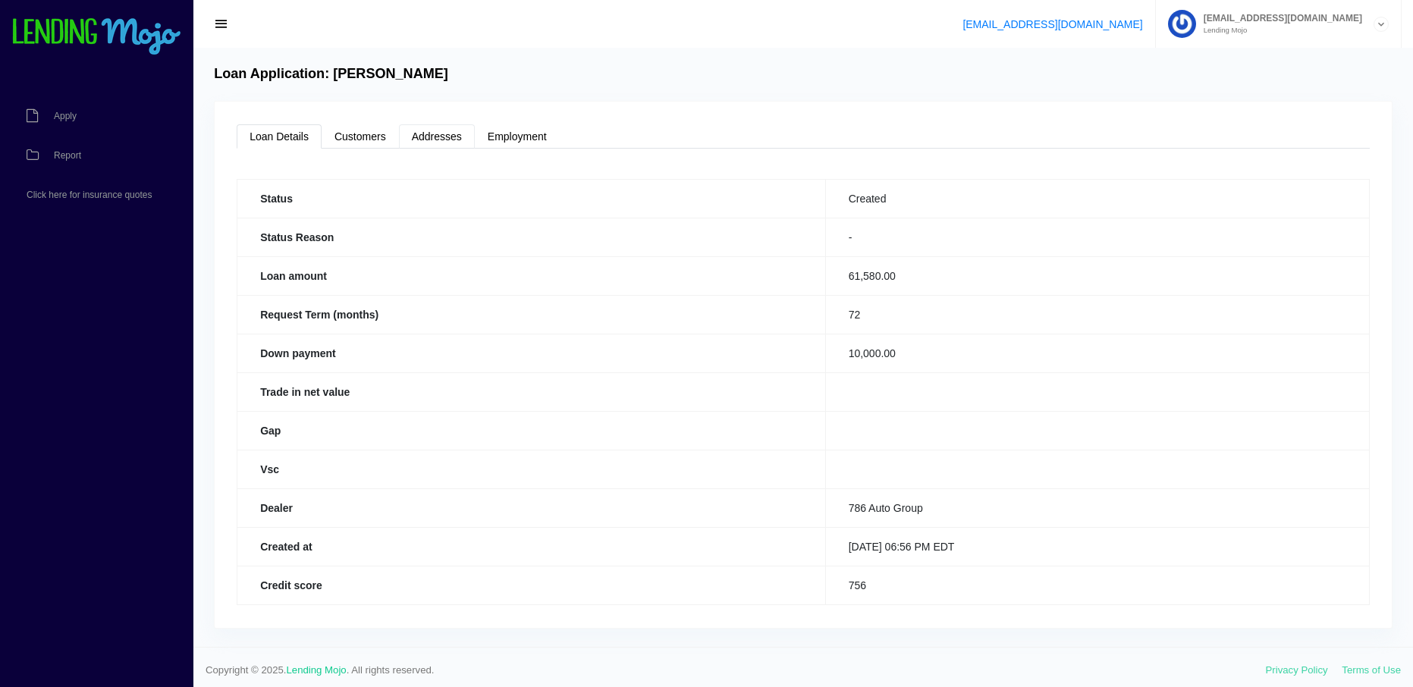
click at [429, 143] on link "Addresses" at bounding box center [437, 136] width 76 height 24
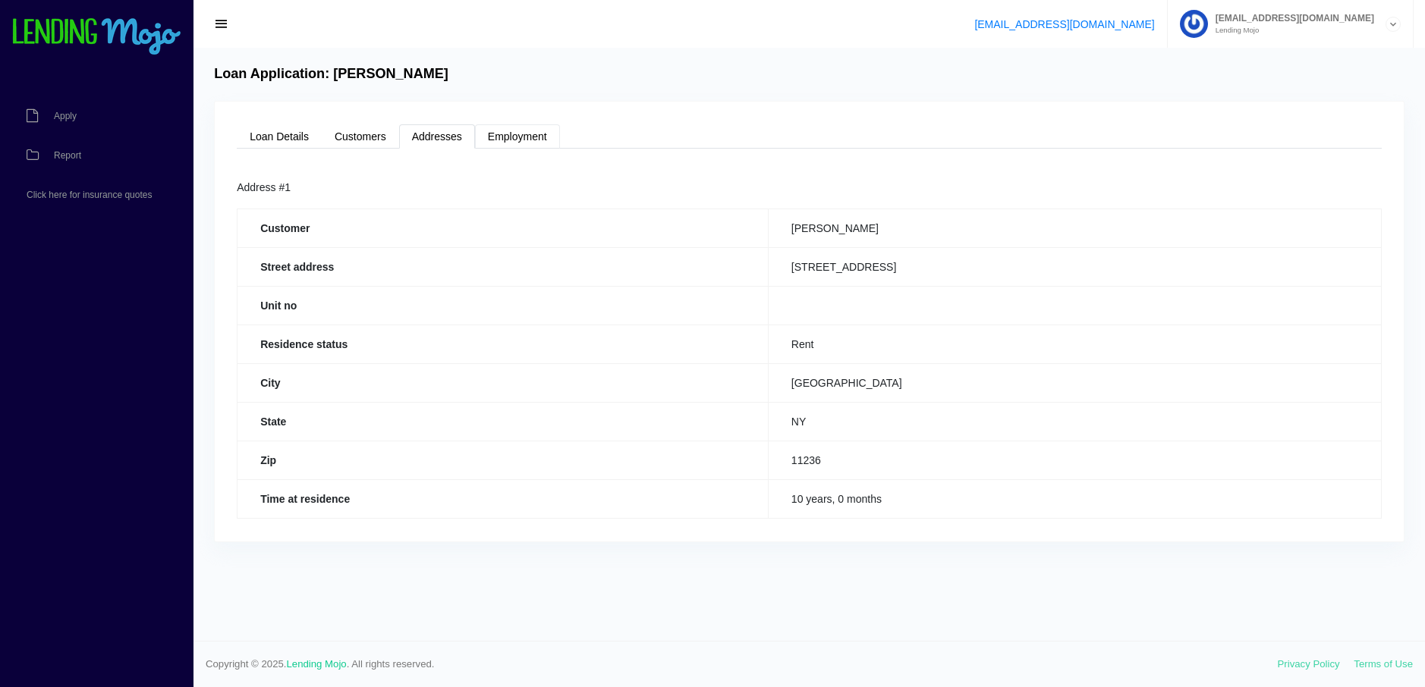
click at [533, 128] on link "Employment" at bounding box center [517, 136] width 85 height 24
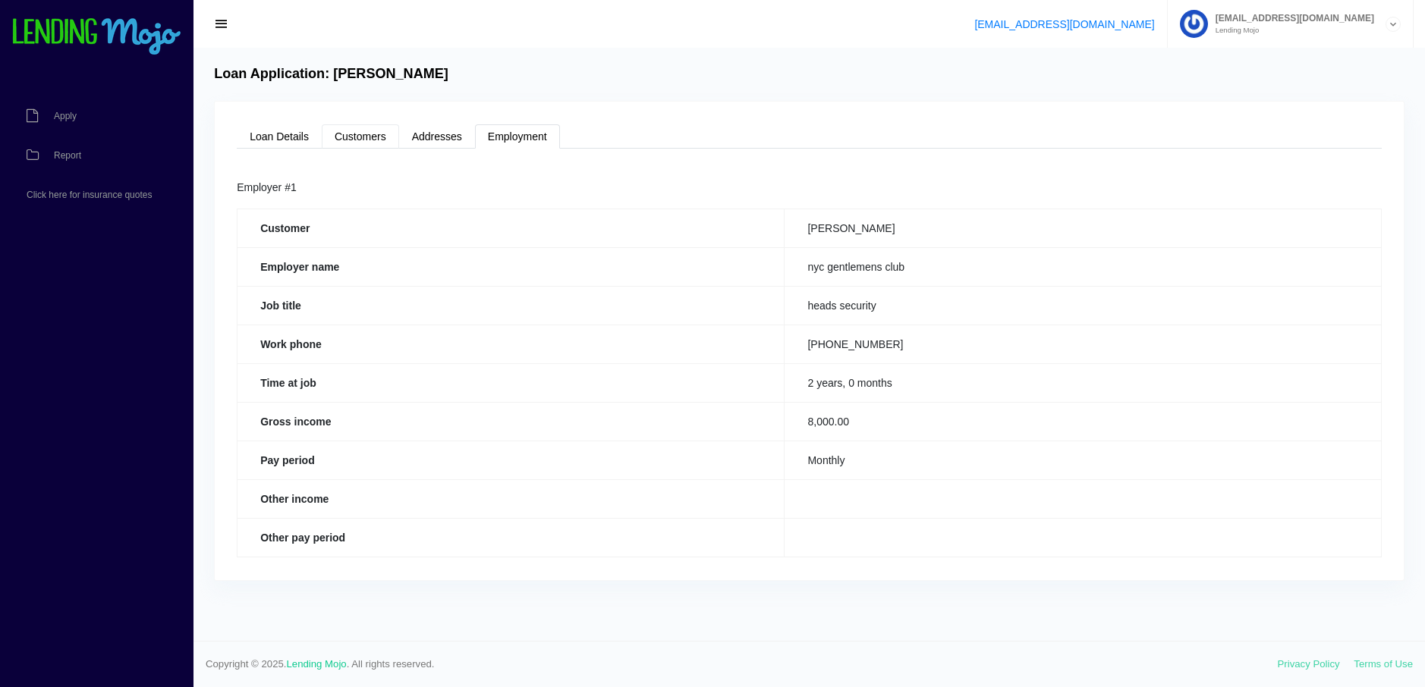
click at [362, 139] on link "Customers" at bounding box center [360, 136] width 77 height 24
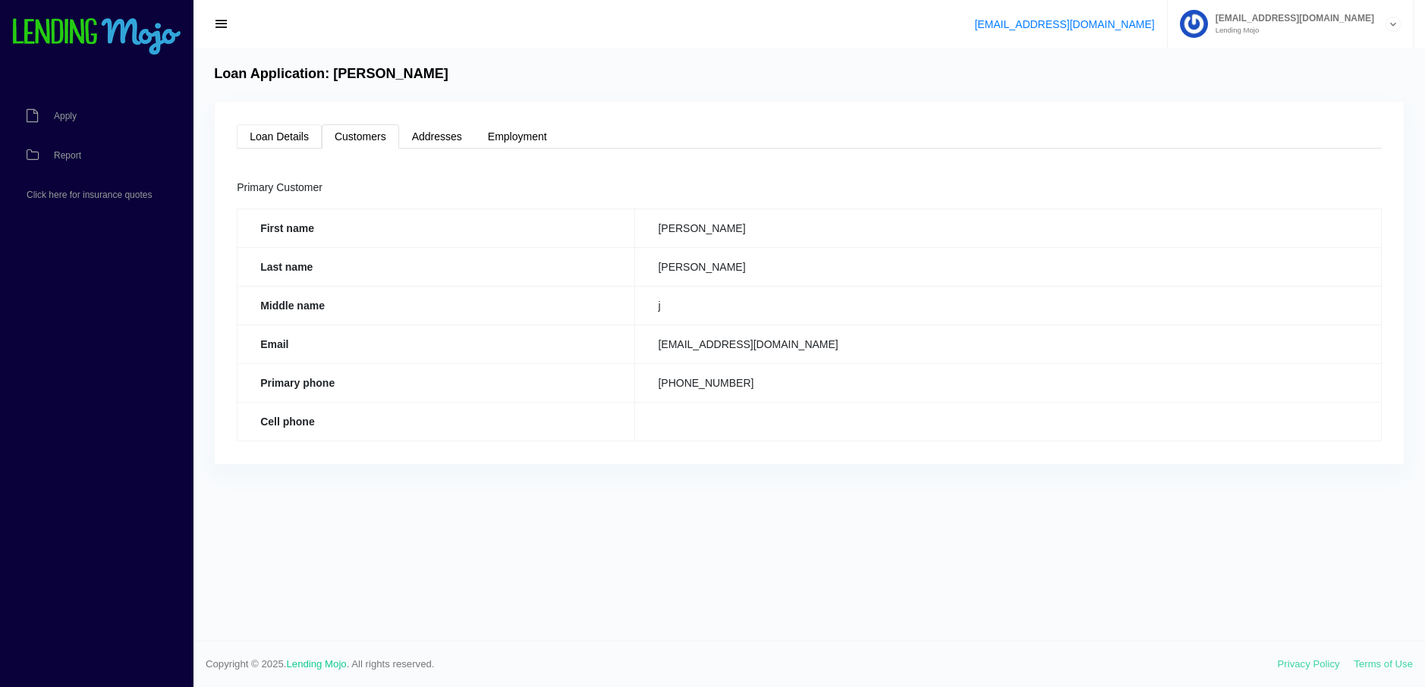
click at [275, 140] on link "Loan Details" at bounding box center [279, 136] width 85 height 24
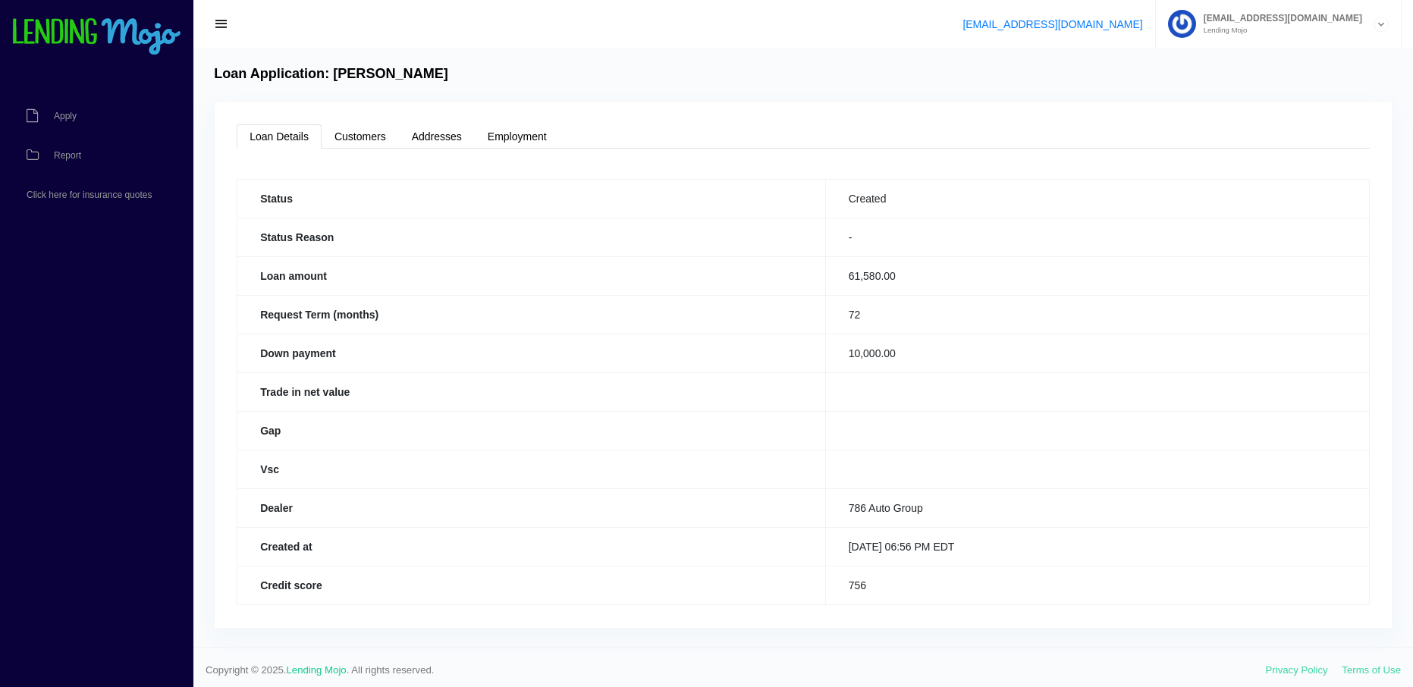
scroll to position [6, 0]
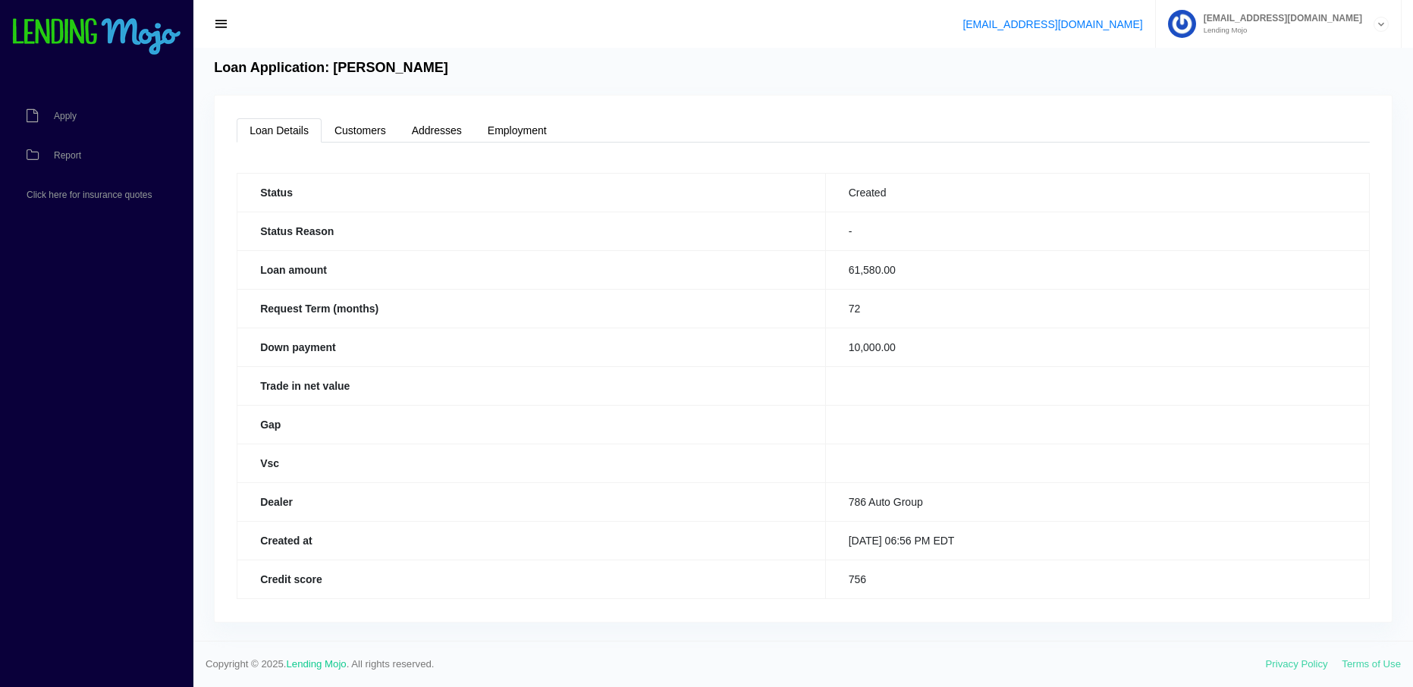
drag, startPoint x: 1317, startPoint y: 354, endPoint x: 1286, endPoint y: 485, distance: 134.1
